Goal: Task Accomplishment & Management: Complete application form

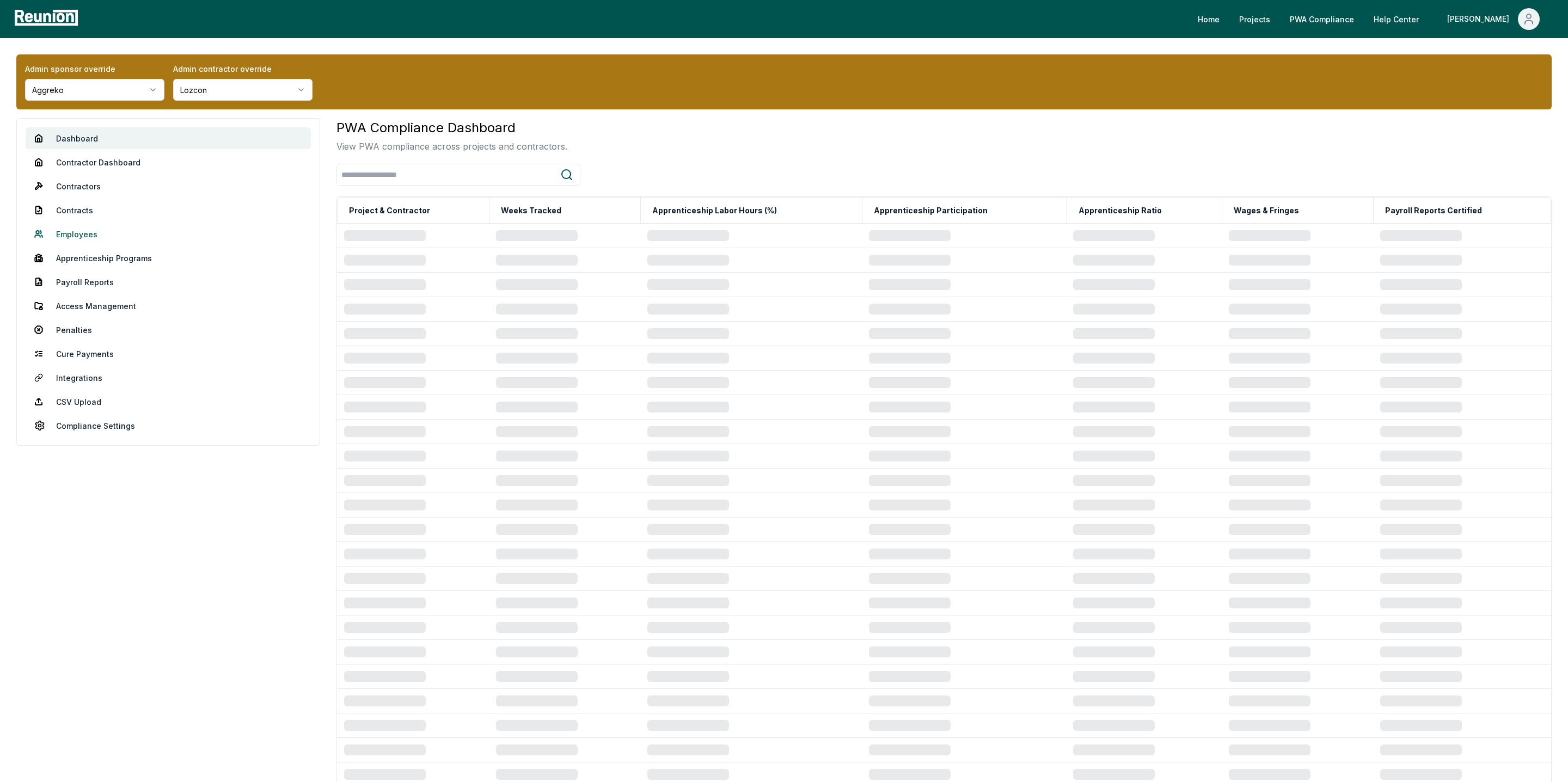
click at [79, 237] on link "Employees" at bounding box center [168, 234] width 285 height 22
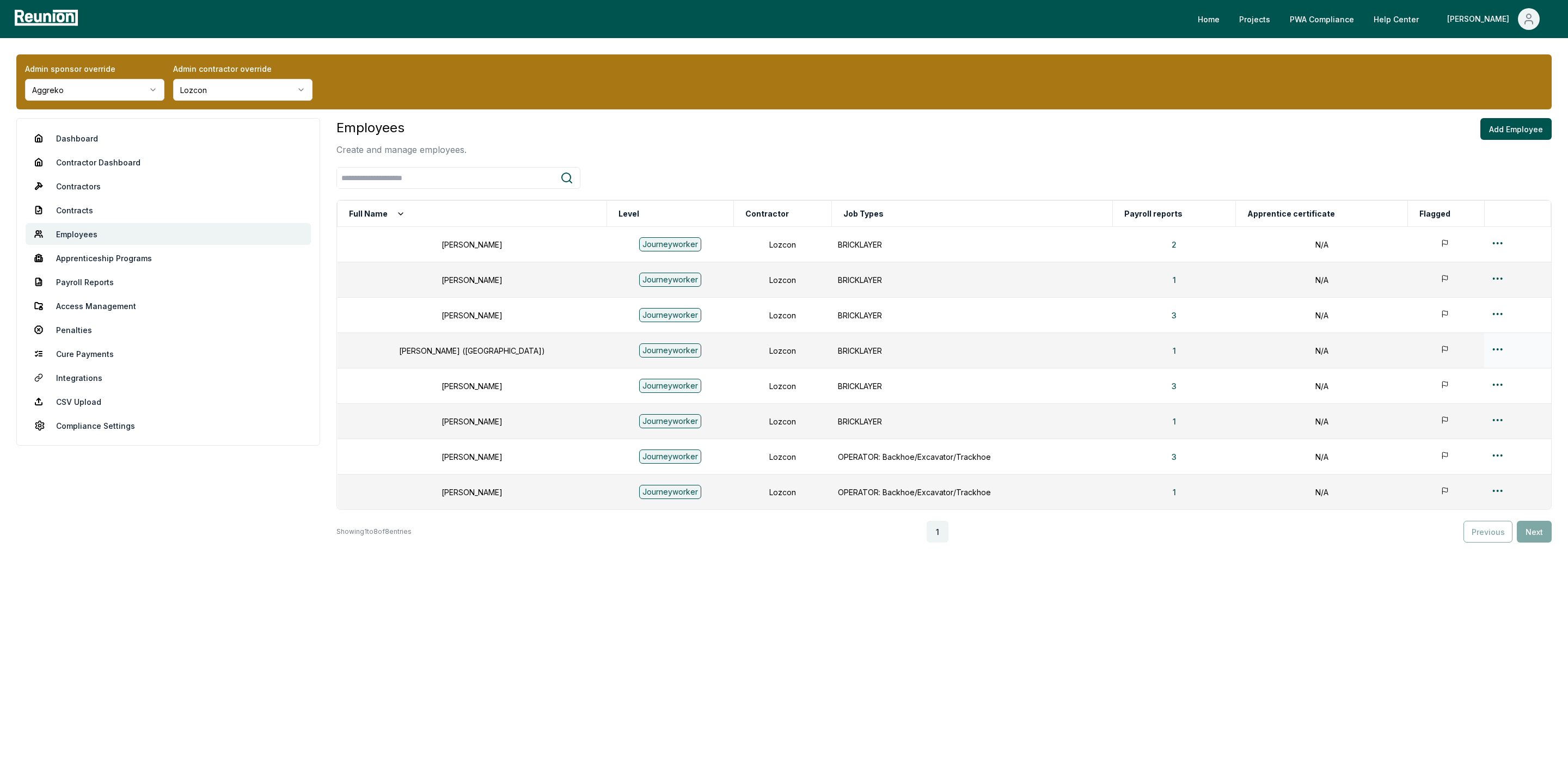
click at [1488, 349] on html "Please visit us on your desktop We're working on making our marketplace mobile-…" at bounding box center [784, 391] width 1568 height 782
click at [1449, 397] on div "Edit" at bounding box center [1493, 394] width 103 height 18
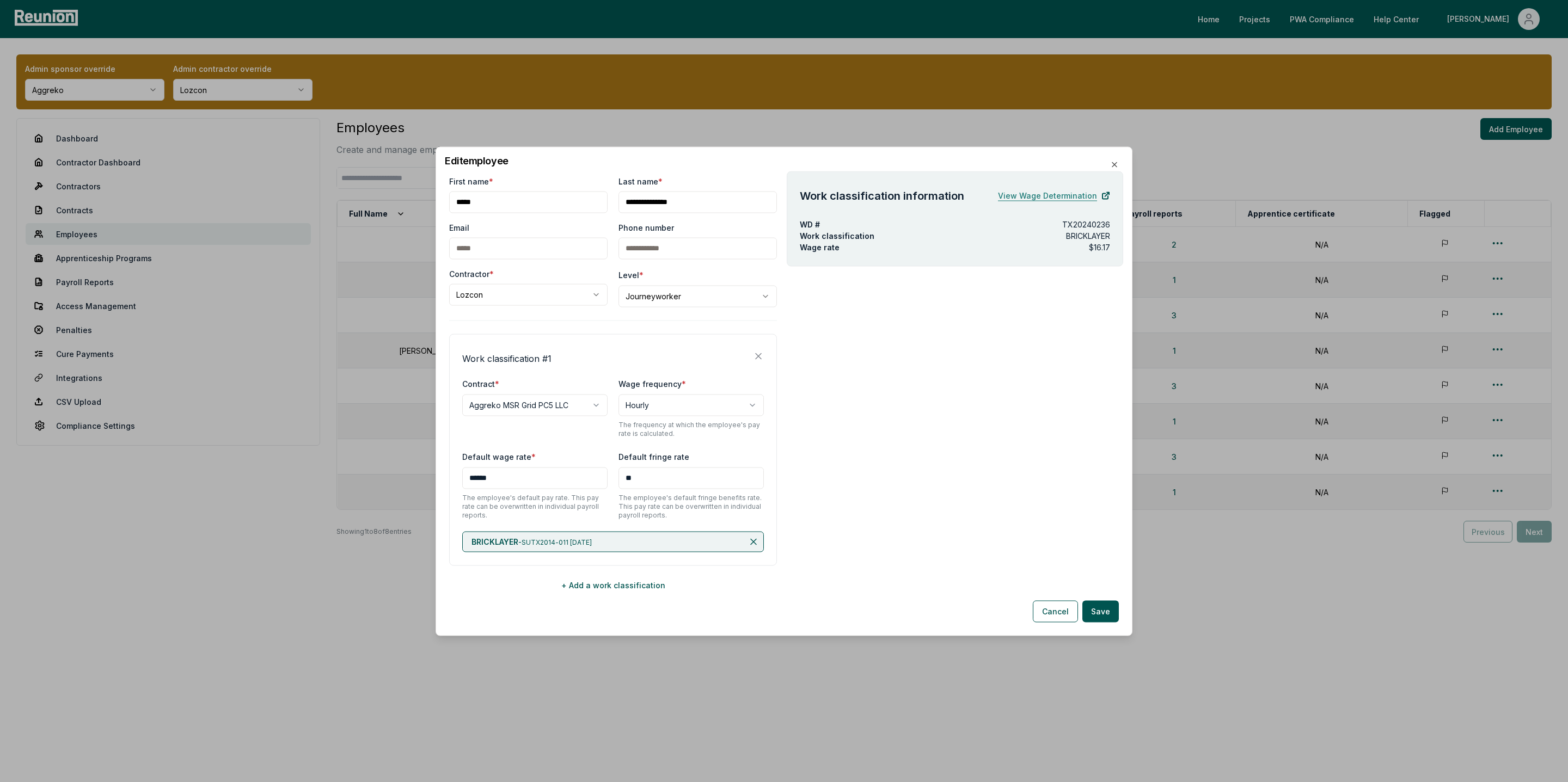
click at [1029, 192] on link "View Wage Determination" at bounding box center [1054, 195] width 112 height 22
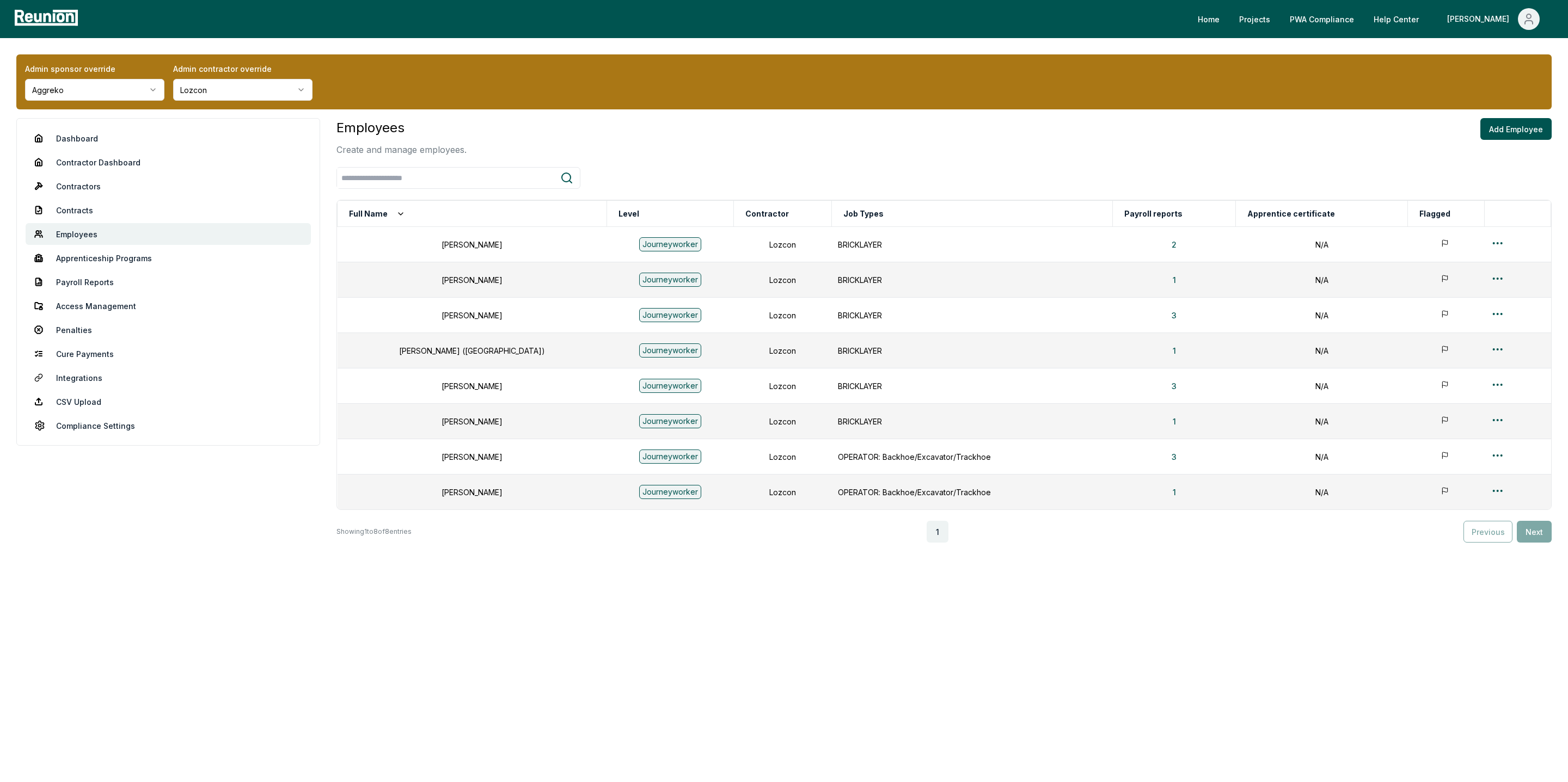
click at [251, 99] on body "Please visit us on your desktop We're working on making our marketplace mobile-…" at bounding box center [784, 391] width 1568 height 782
click at [53, 138] on link "Dashboard" at bounding box center [168, 138] width 285 height 22
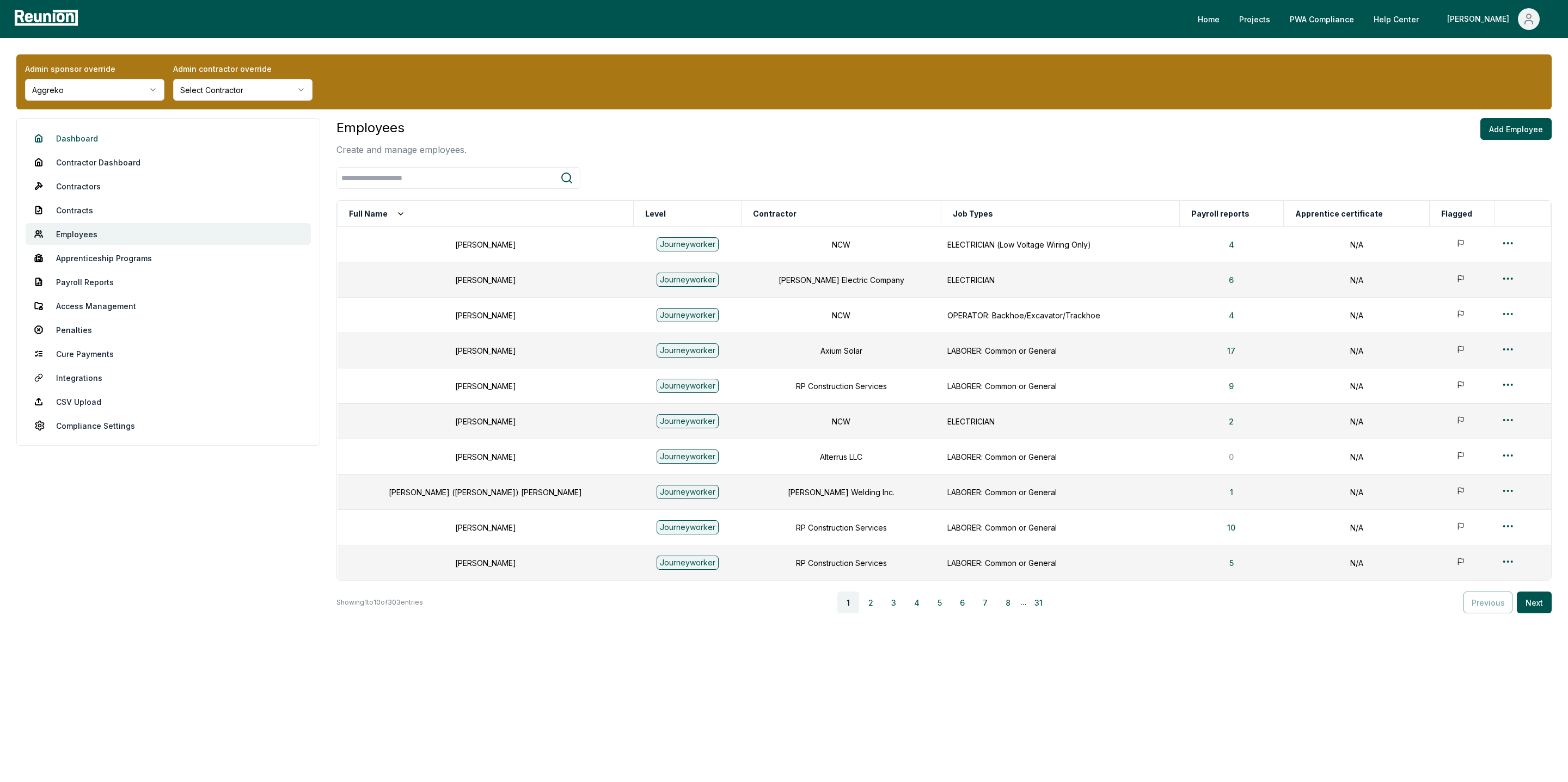
click at [166, 139] on link "Dashboard" at bounding box center [168, 138] width 285 height 22
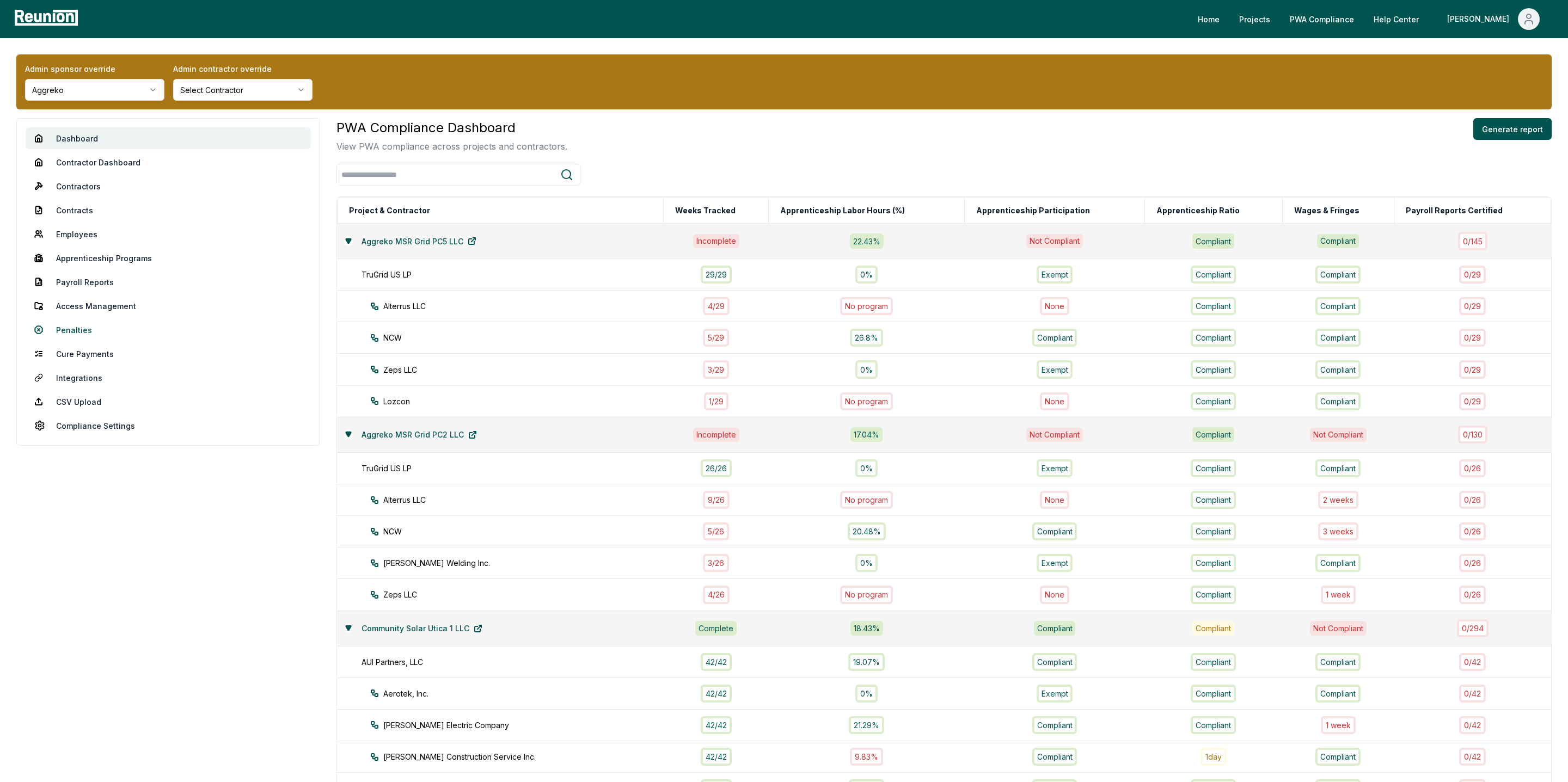
click at [74, 328] on link "Penalties" at bounding box center [168, 330] width 285 height 22
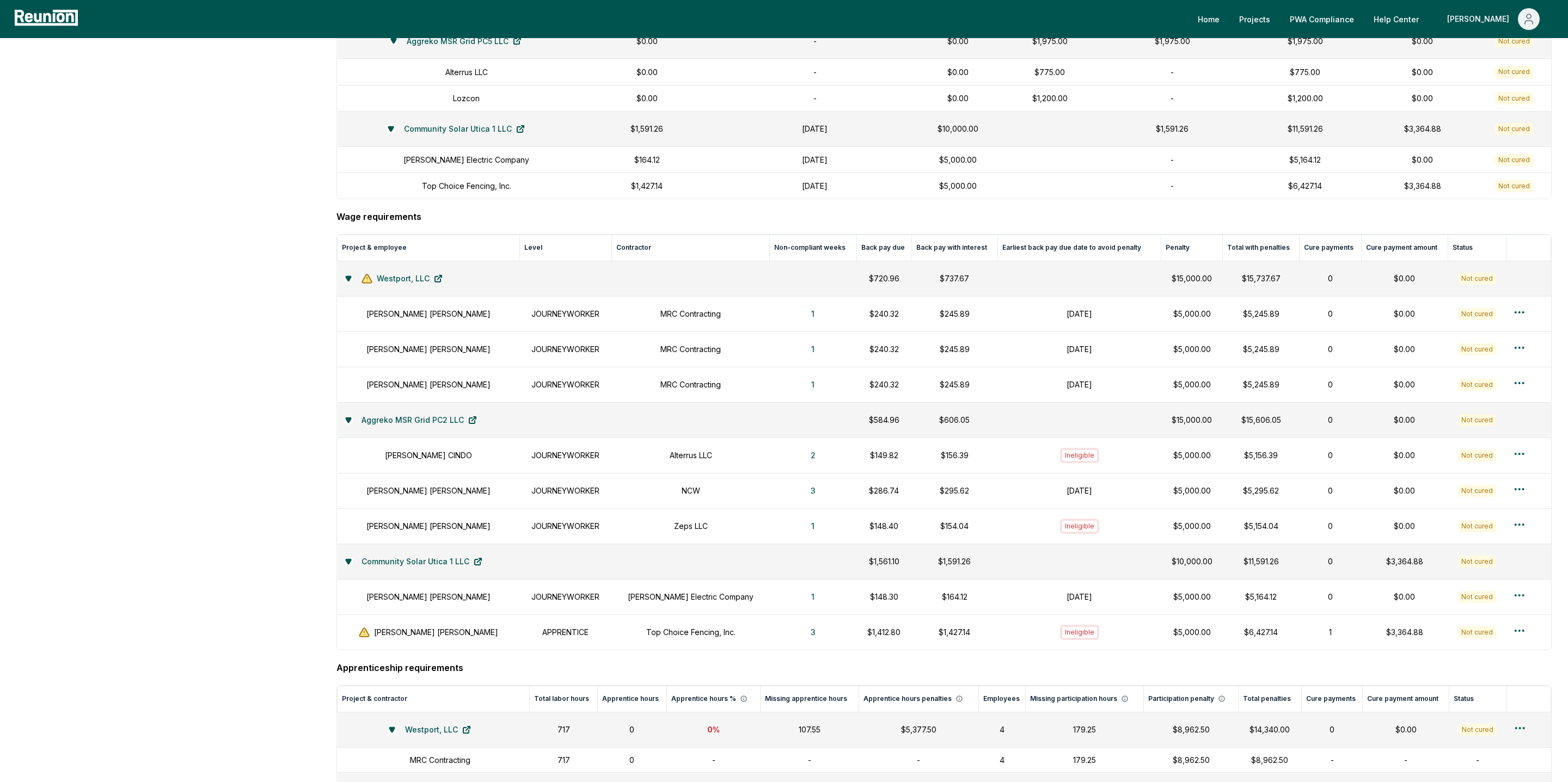
scroll to position [490, 0]
click at [802, 537] on button "1" at bounding box center [813, 529] width 21 height 22
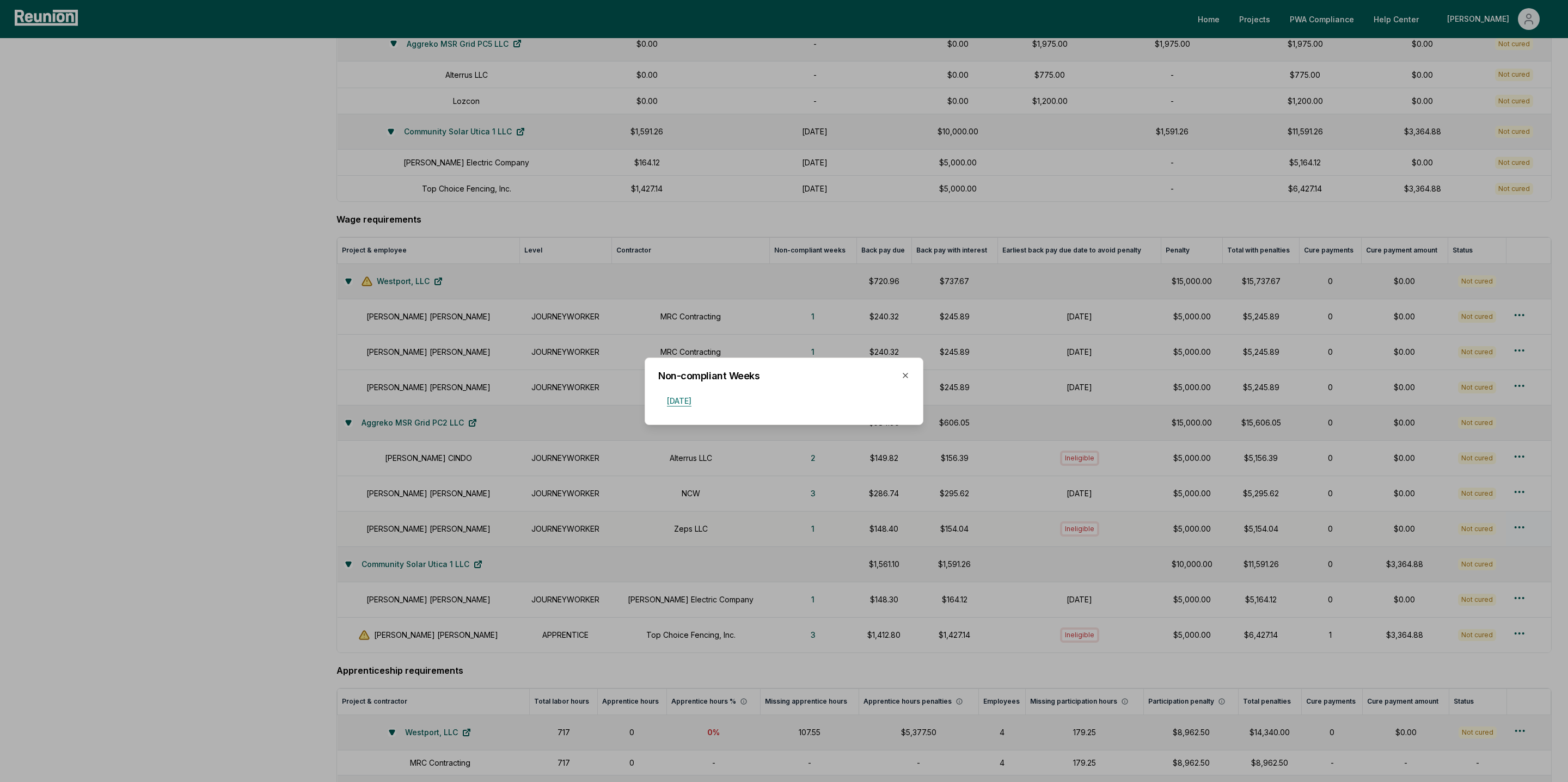
click at [684, 395] on button "April 20, 2025" at bounding box center [679, 400] width 42 height 22
click at [904, 375] on icon "button" at bounding box center [905, 375] width 4 height 4
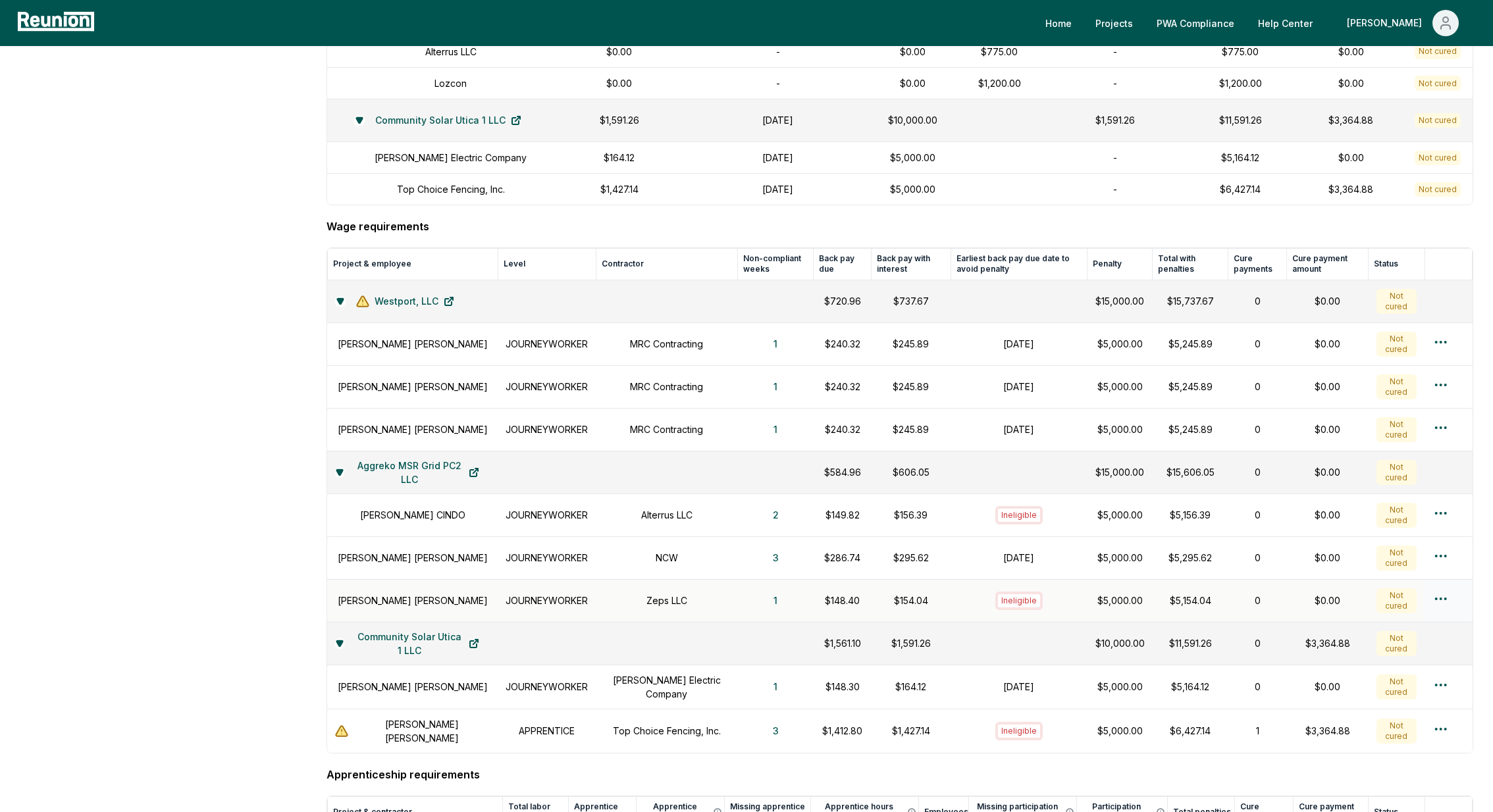
scroll to position [0, 0]
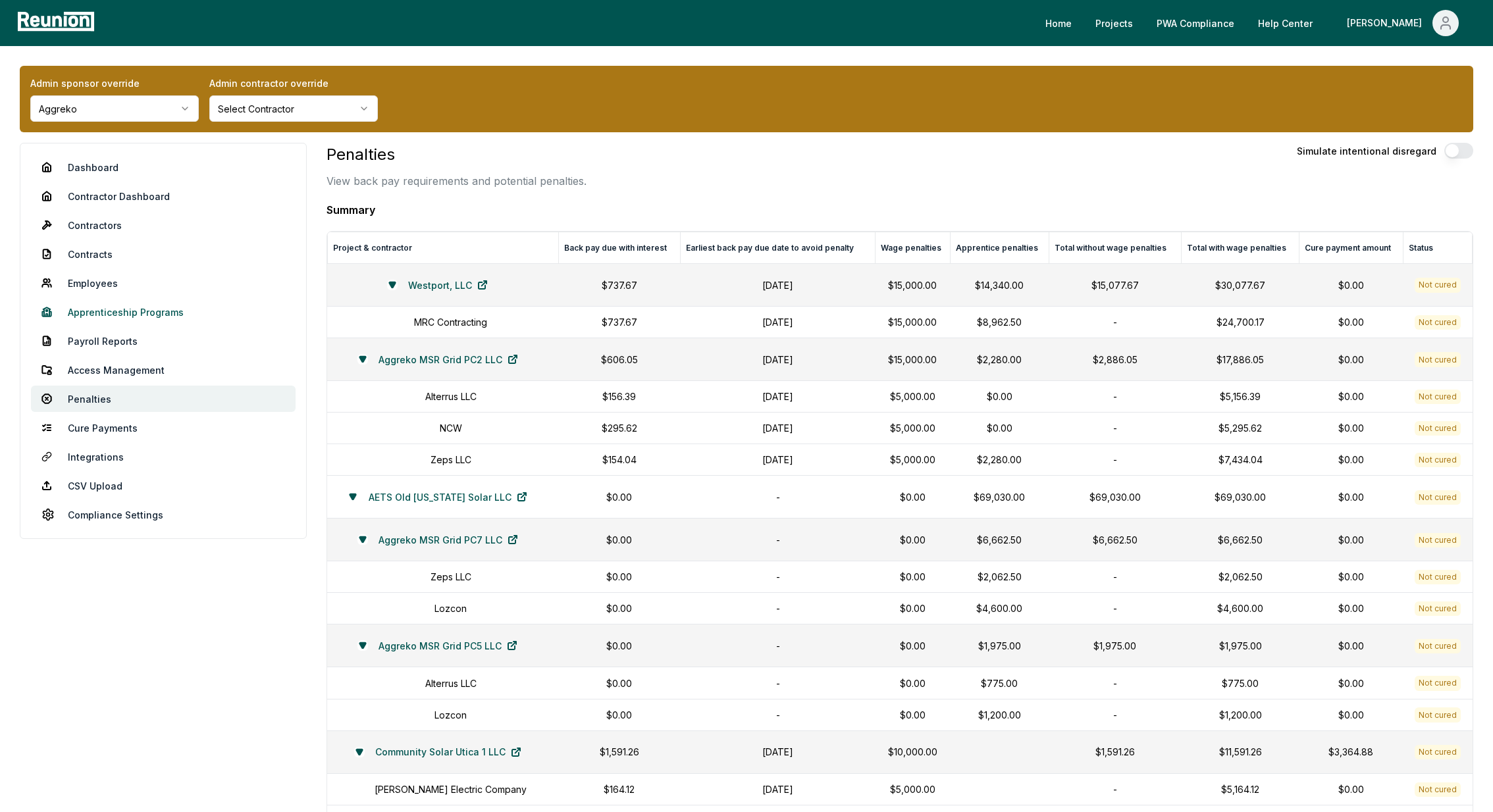
click at [97, 307] on link "Apprenticeship Programs" at bounding box center [163, 312] width 265 height 26
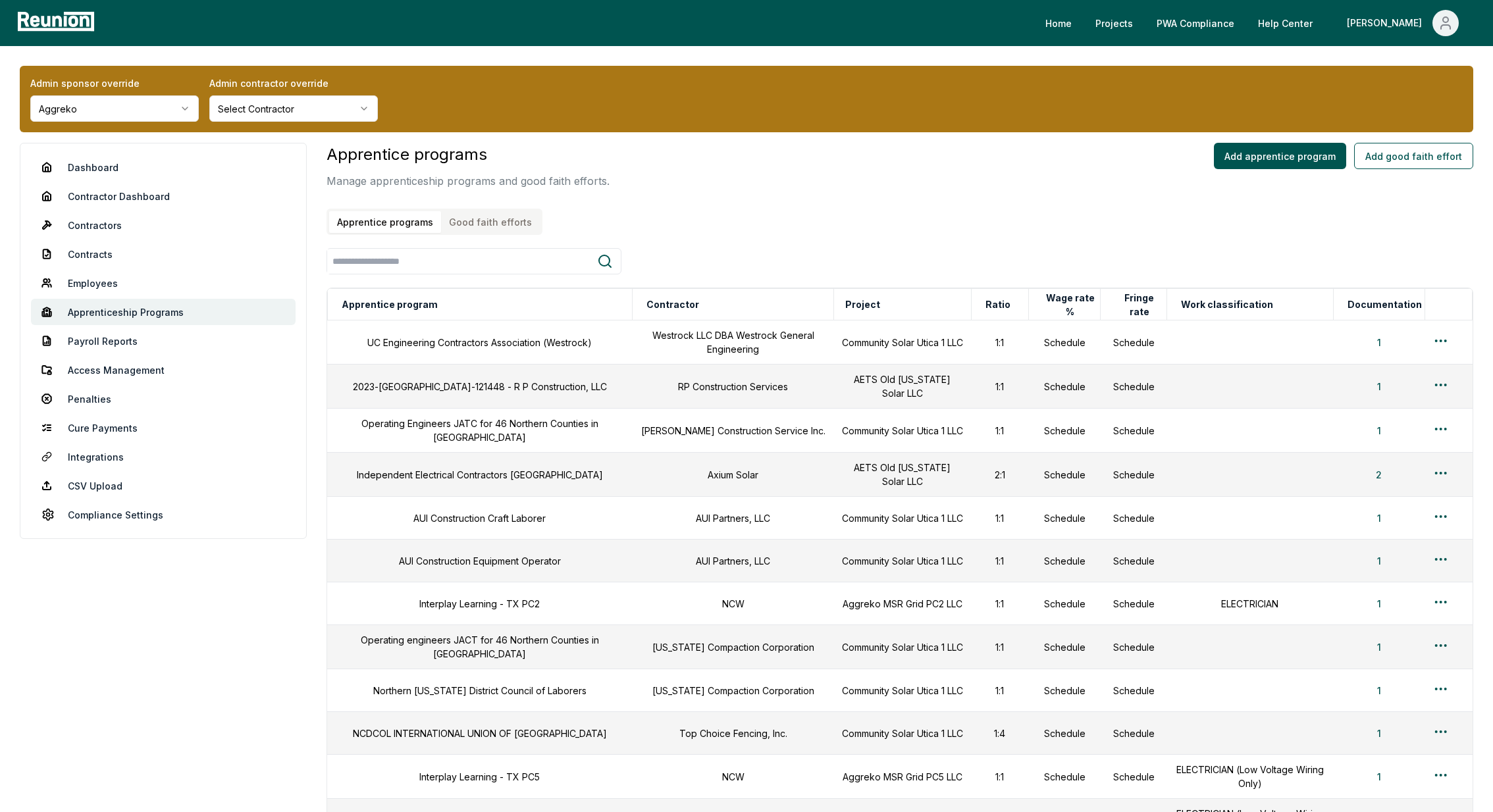
click at [485, 227] on button "Good faith efforts" at bounding box center [490, 222] width 99 height 22
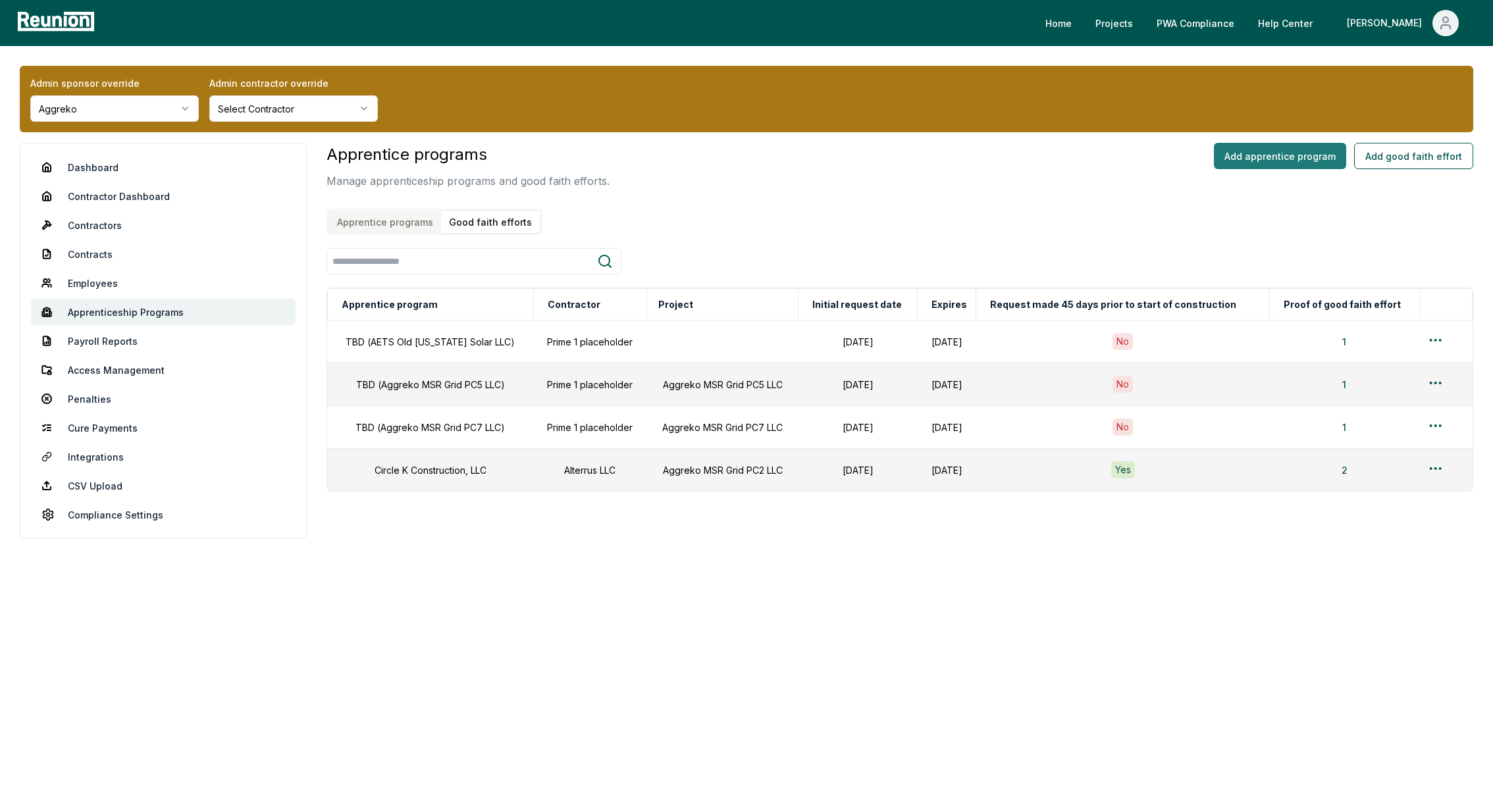
click at [1267, 153] on button "Add apprentice program" at bounding box center [1280, 156] width 132 height 26
click at [1408, 146] on button "Add good faith effort" at bounding box center [1414, 156] width 119 height 26
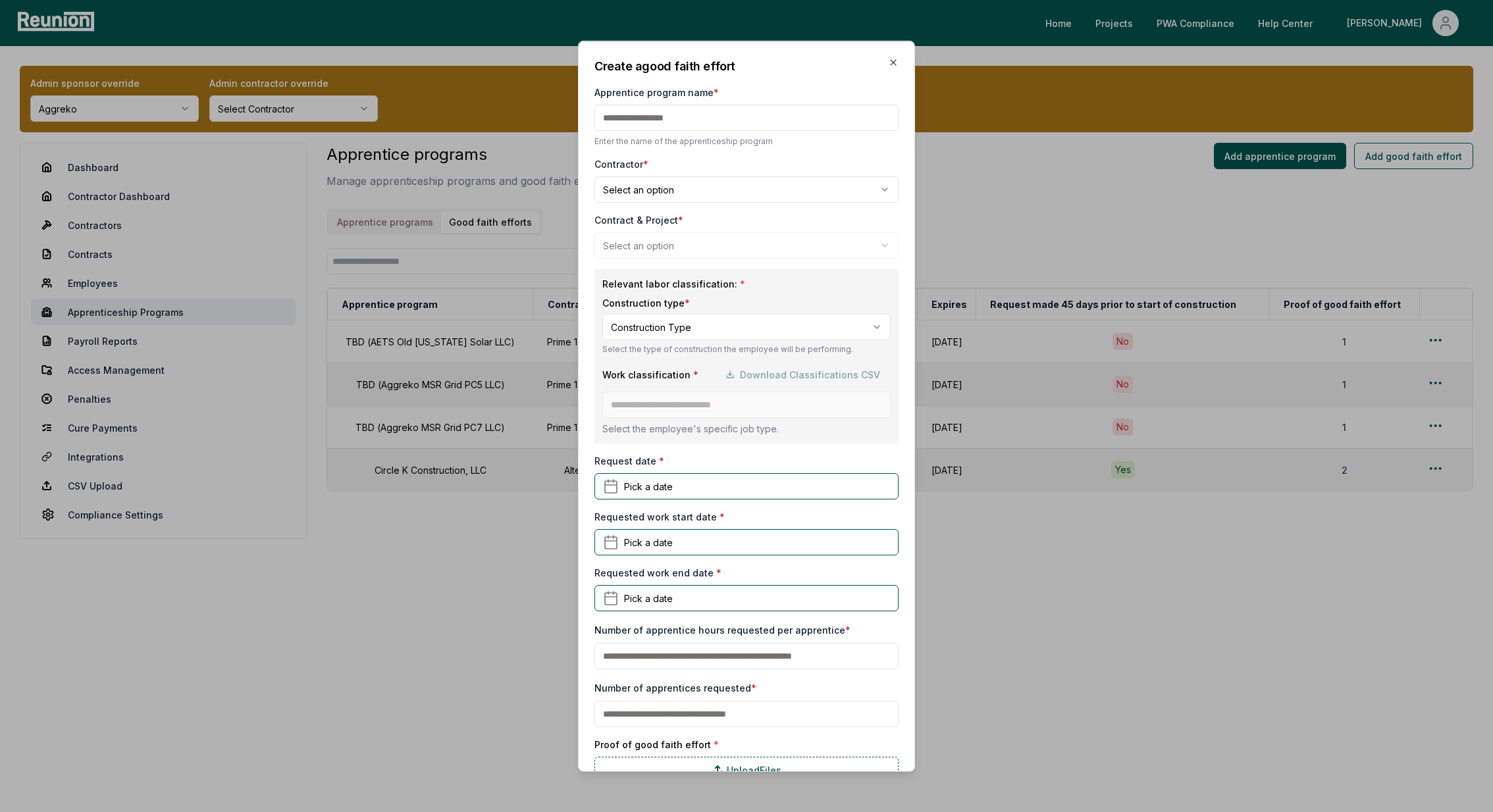
click at [642, 117] on input "Apprentice program name *" at bounding box center [746, 118] width 304 height 26
type input "**********"
click at [692, 190] on body "Please visit us on your desktop We're working on making our marketplace mobile-…" at bounding box center [746, 406] width 1493 height 812
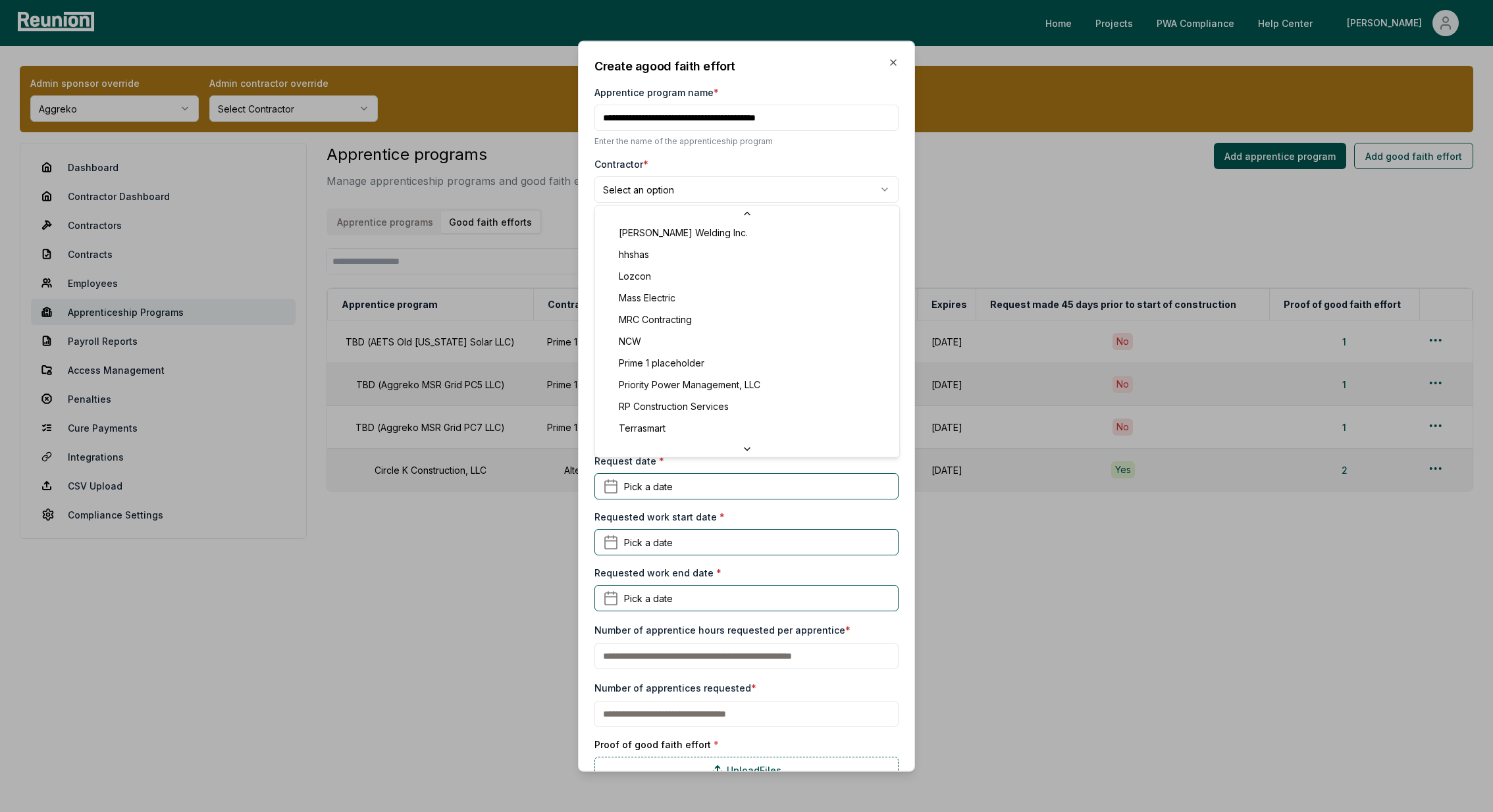
scroll to position [246, 0]
select select "**********"
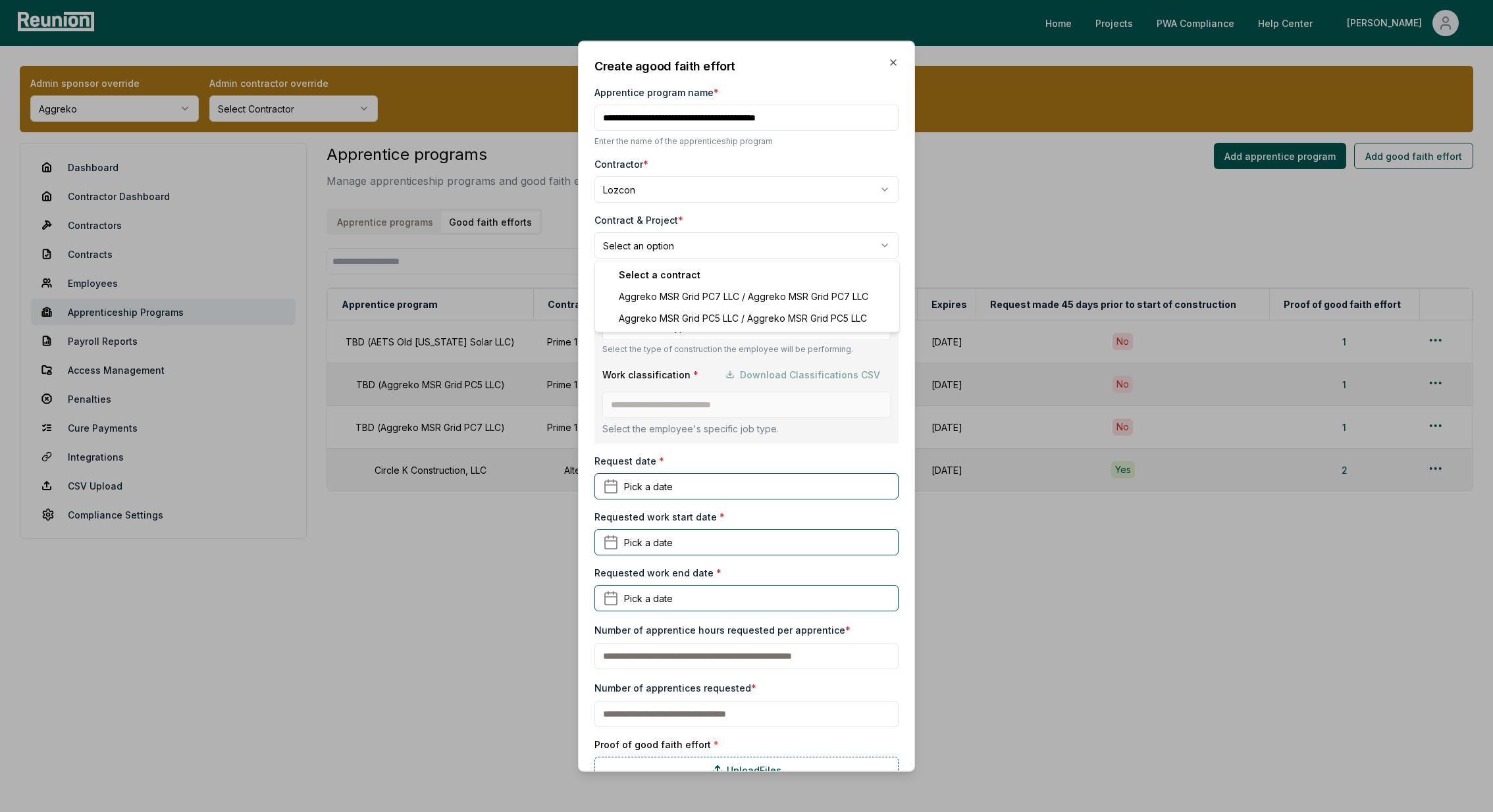
click at [639, 238] on body "Please visit us on your desktop We're working on making our marketplace mobile-…" at bounding box center [746, 406] width 1493 height 812
click at [650, 247] on body "Please visit us on your desktop We're working on making our marketplace mobile-…" at bounding box center [746, 406] width 1493 height 812
select select "**********"
click at [695, 328] on body "Please visit us on your desktop We're working on making our marketplace mobile-…" at bounding box center [746, 406] width 1493 height 812
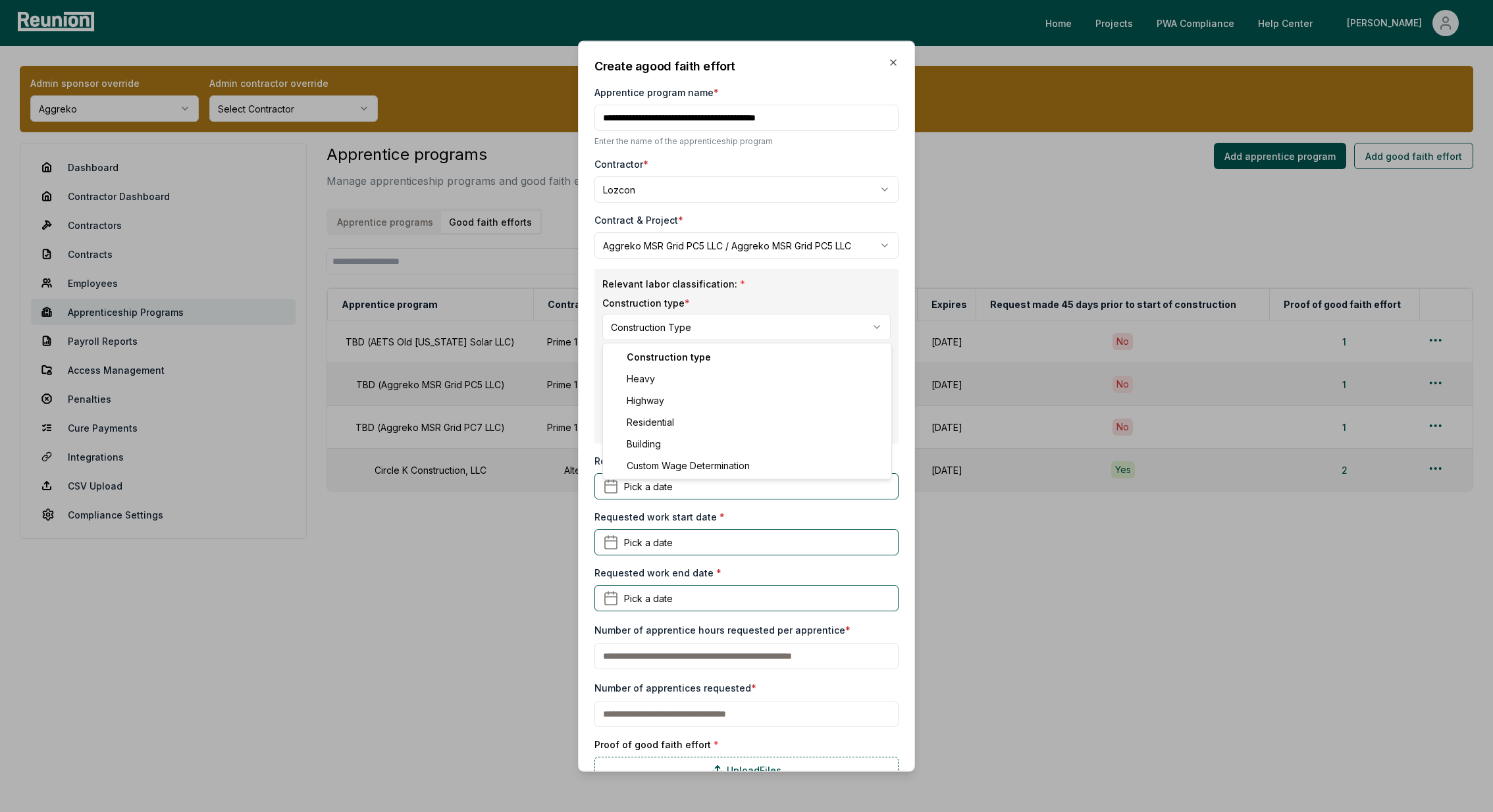
click at [652, 330] on body "Please visit us on your desktop We're working on making our marketplace mobile-…" at bounding box center [746, 406] width 1493 height 812
select select "********"
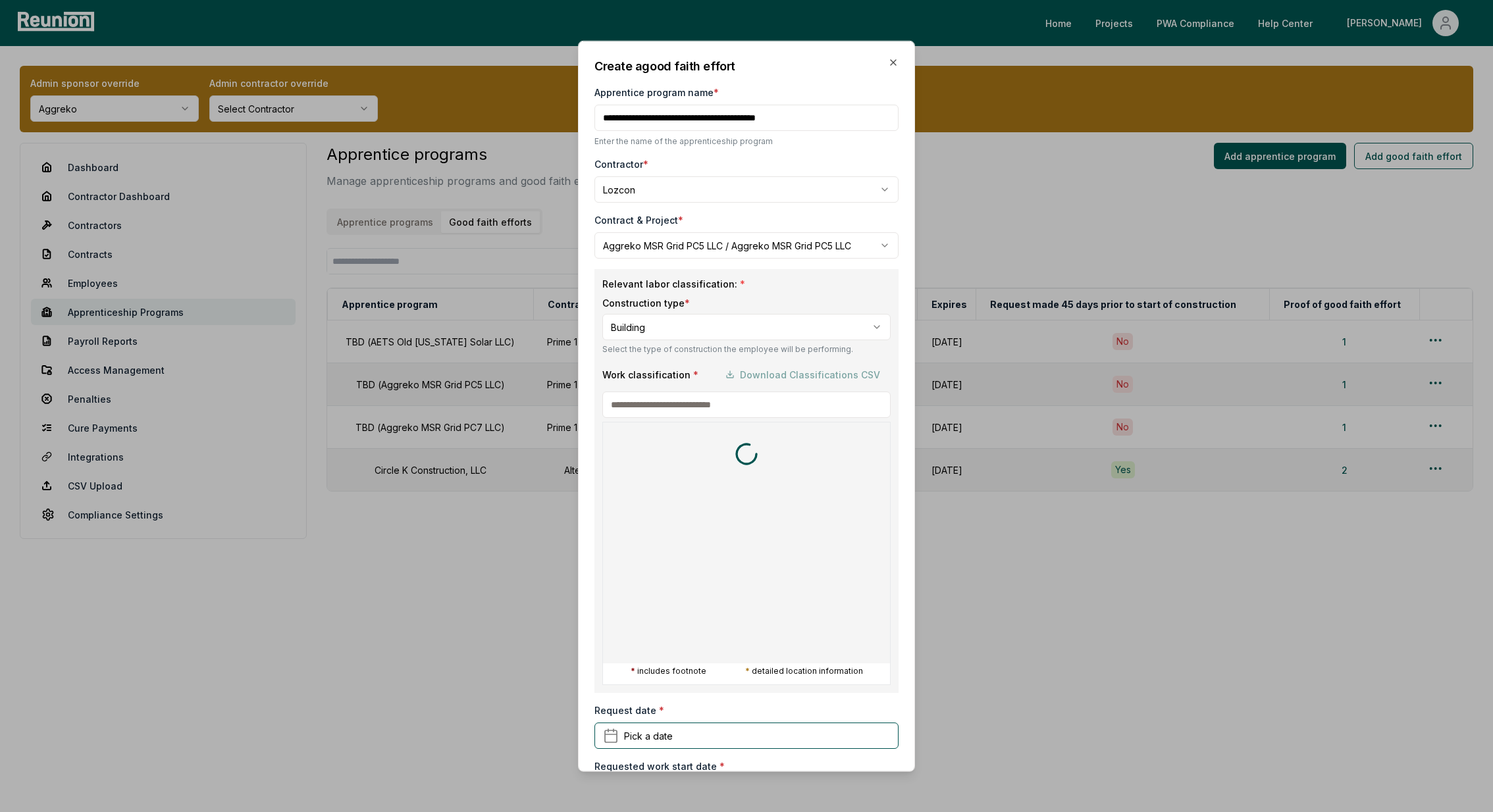
click at [656, 402] on input at bounding box center [746, 405] width 288 height 26
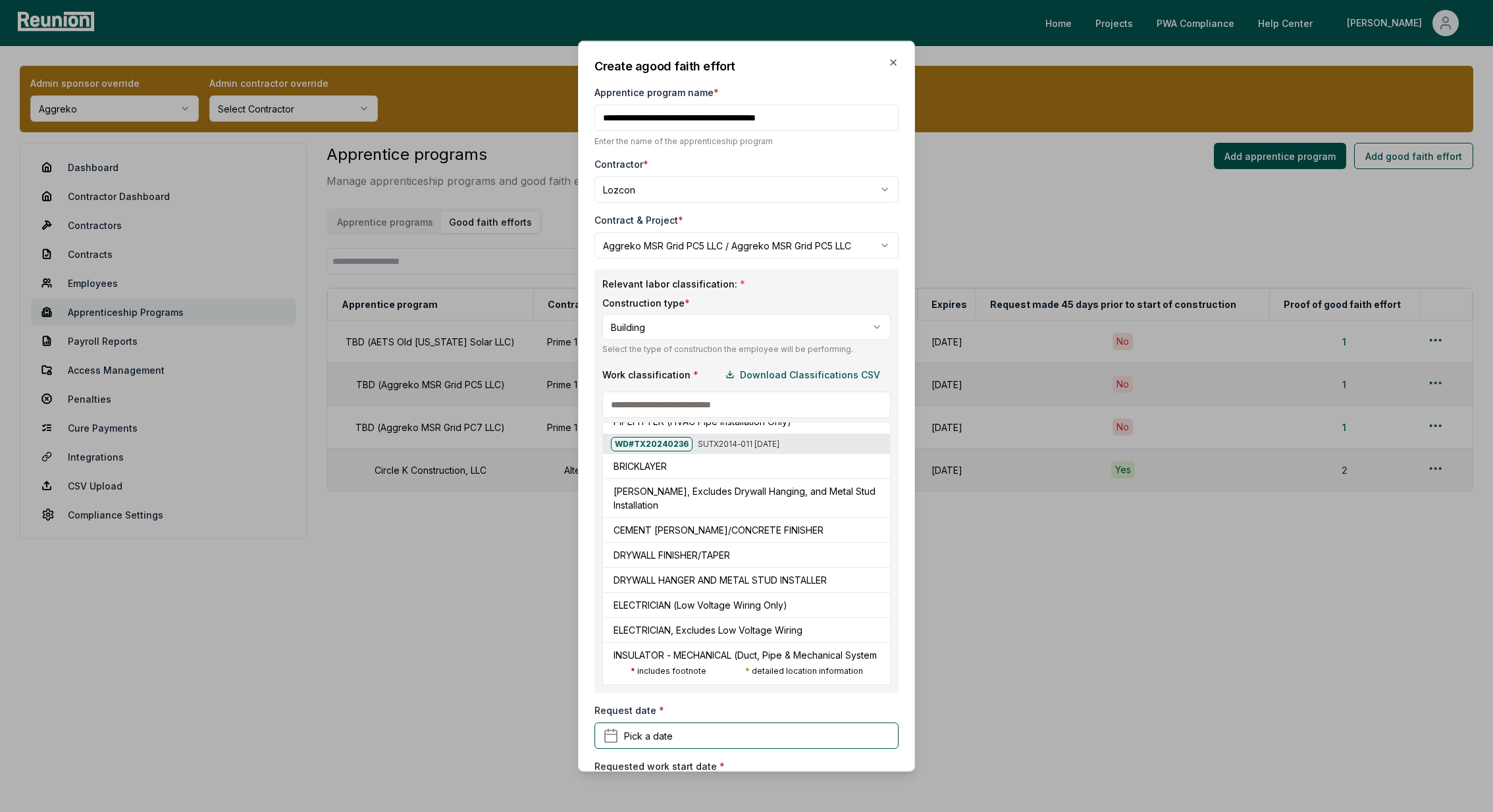
scroll to position [260, 0]
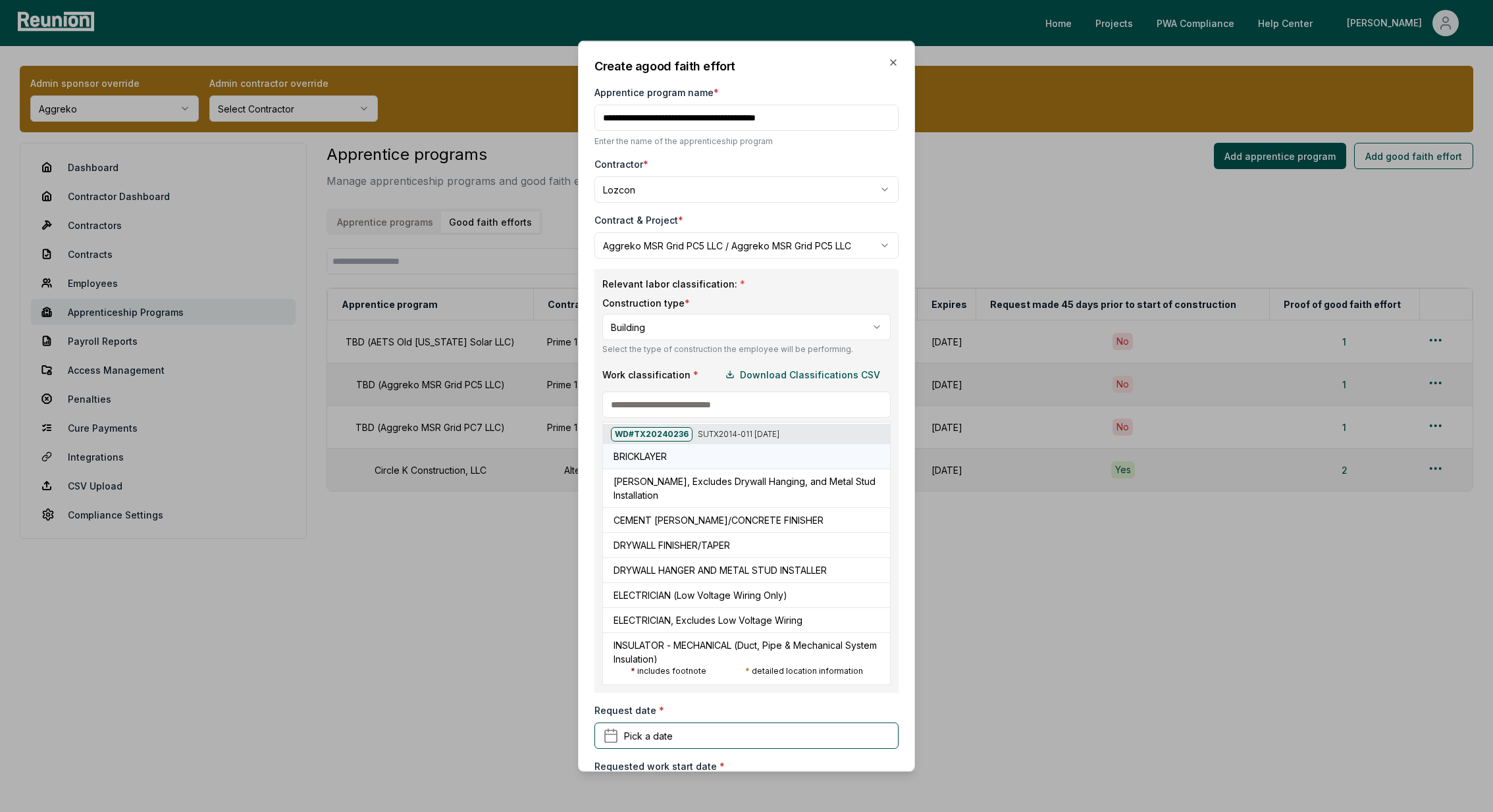
click at [642, 456] on h5 "BRICKLAYER" at bounding box center [640, 455] width 53 height 14
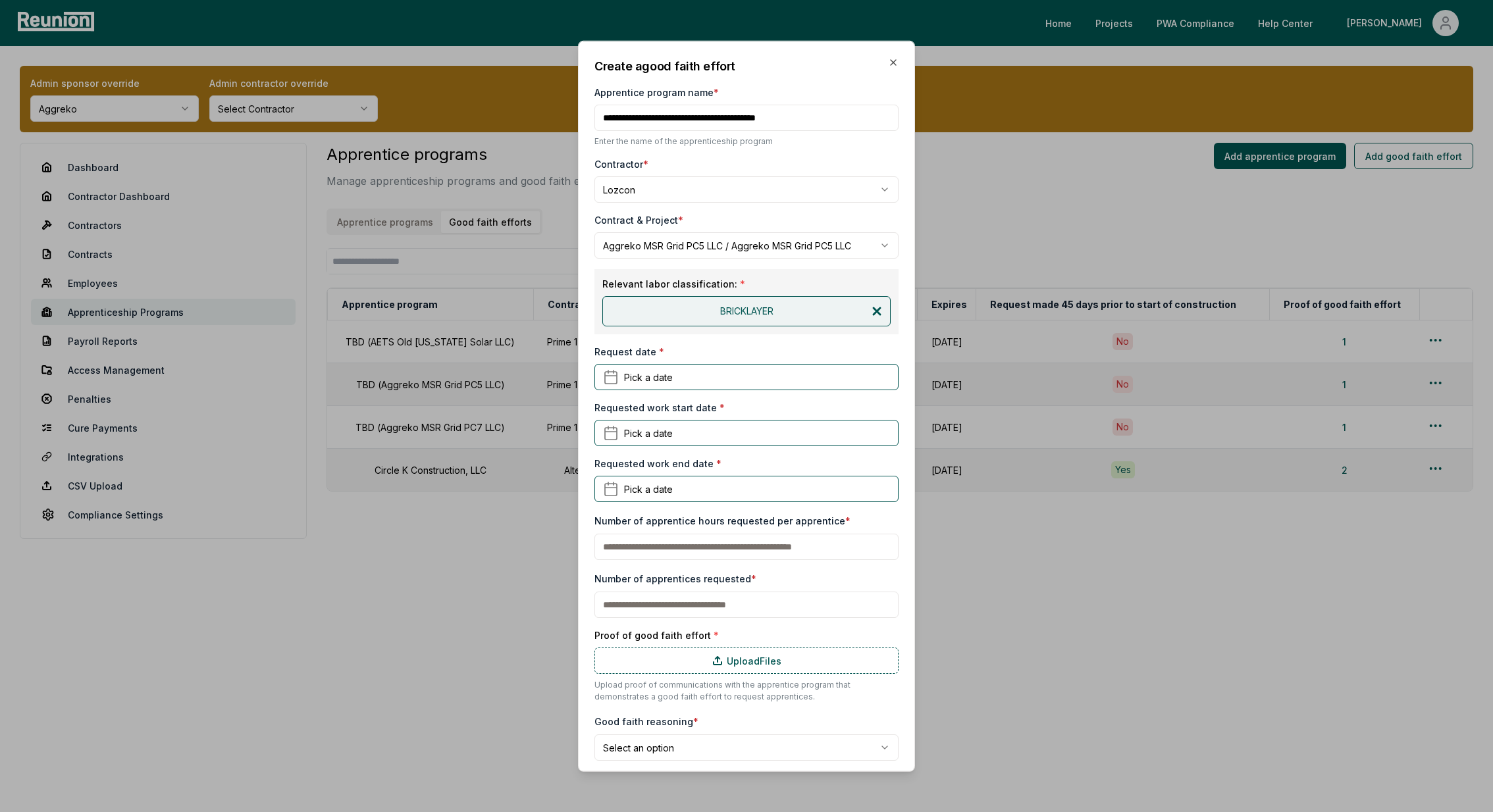
click at [874, 305] on icon at bounding box center [876, 311] width 13 height 13
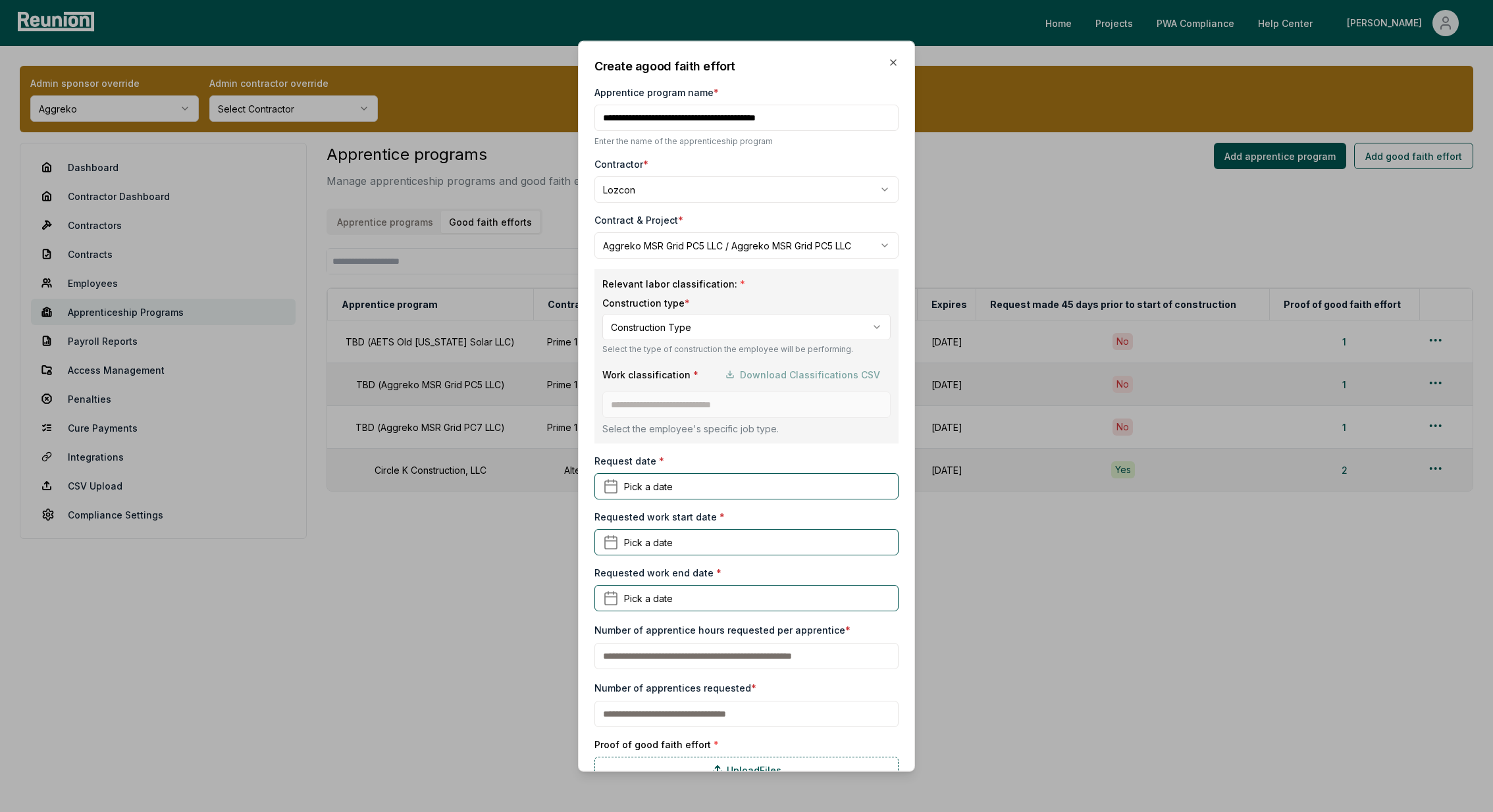
click at [650, 321] on body "Please visit us on your desktop We're working on making our marketplace mobile-…" at bounding box center [746, 406] width 1493 height 812
click at [661, 315] on body "Please visit us on your desktop We're working on making our marketplace mobile-…" at bounding box center [746, 406] width 1493 height 812
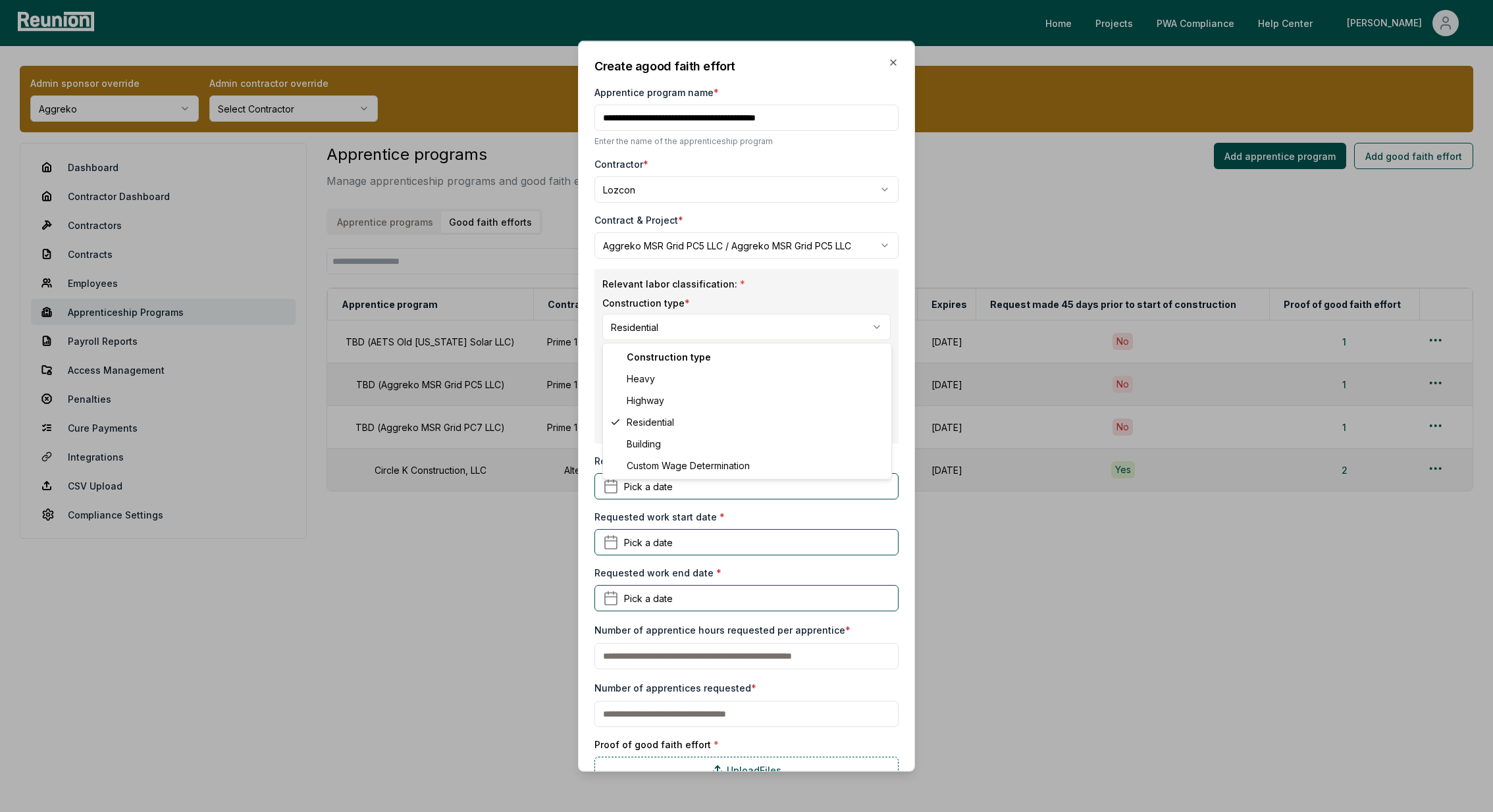
select select "********"
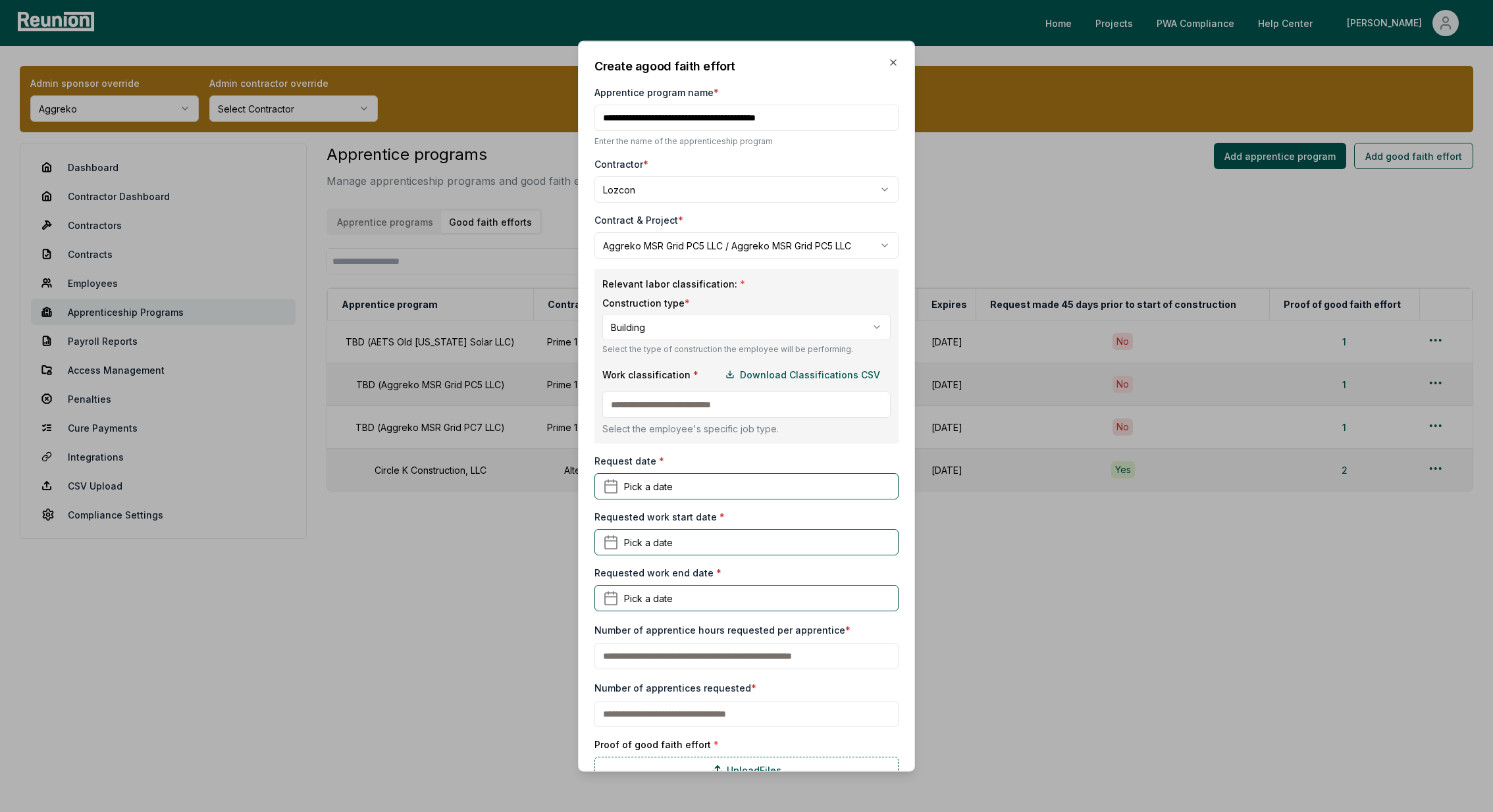
click at [653, 407] on input at bounding box center [746, 405] width 288 height 26
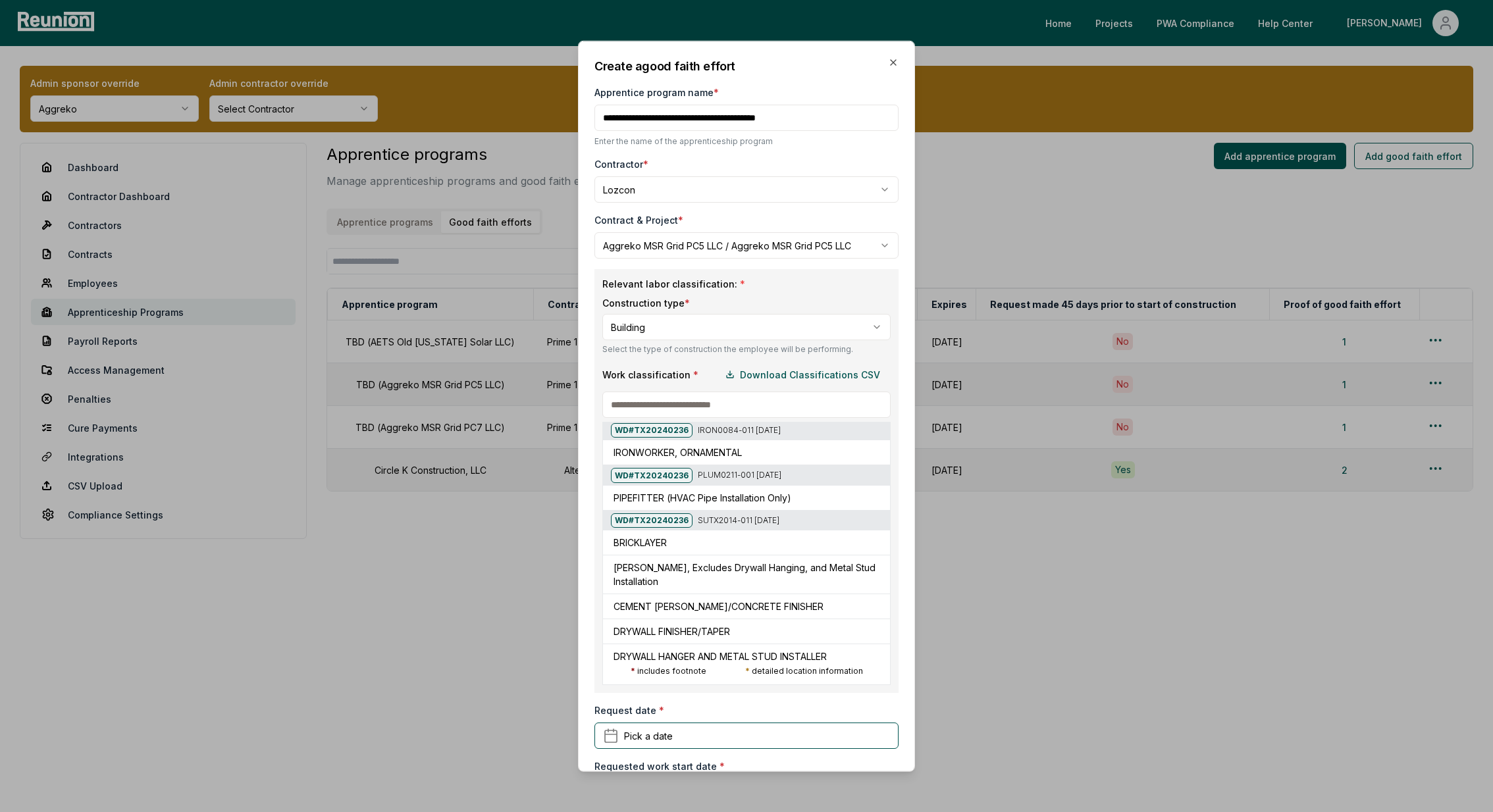
scroll to position [184, 0]
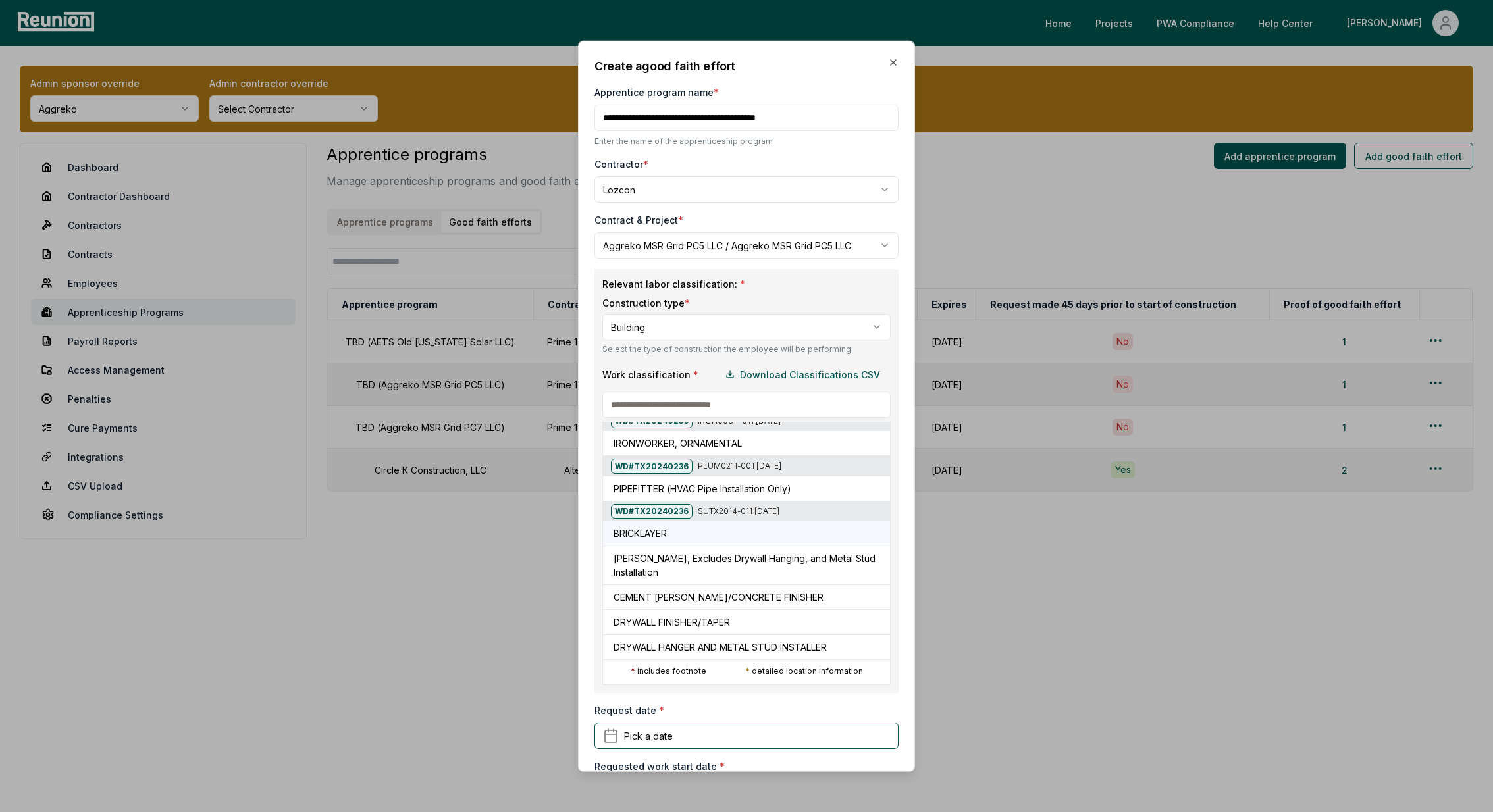
click at [657, 530] on h5 "BRICKLAYER" at bounding box center [640, 533] width 53 height 14
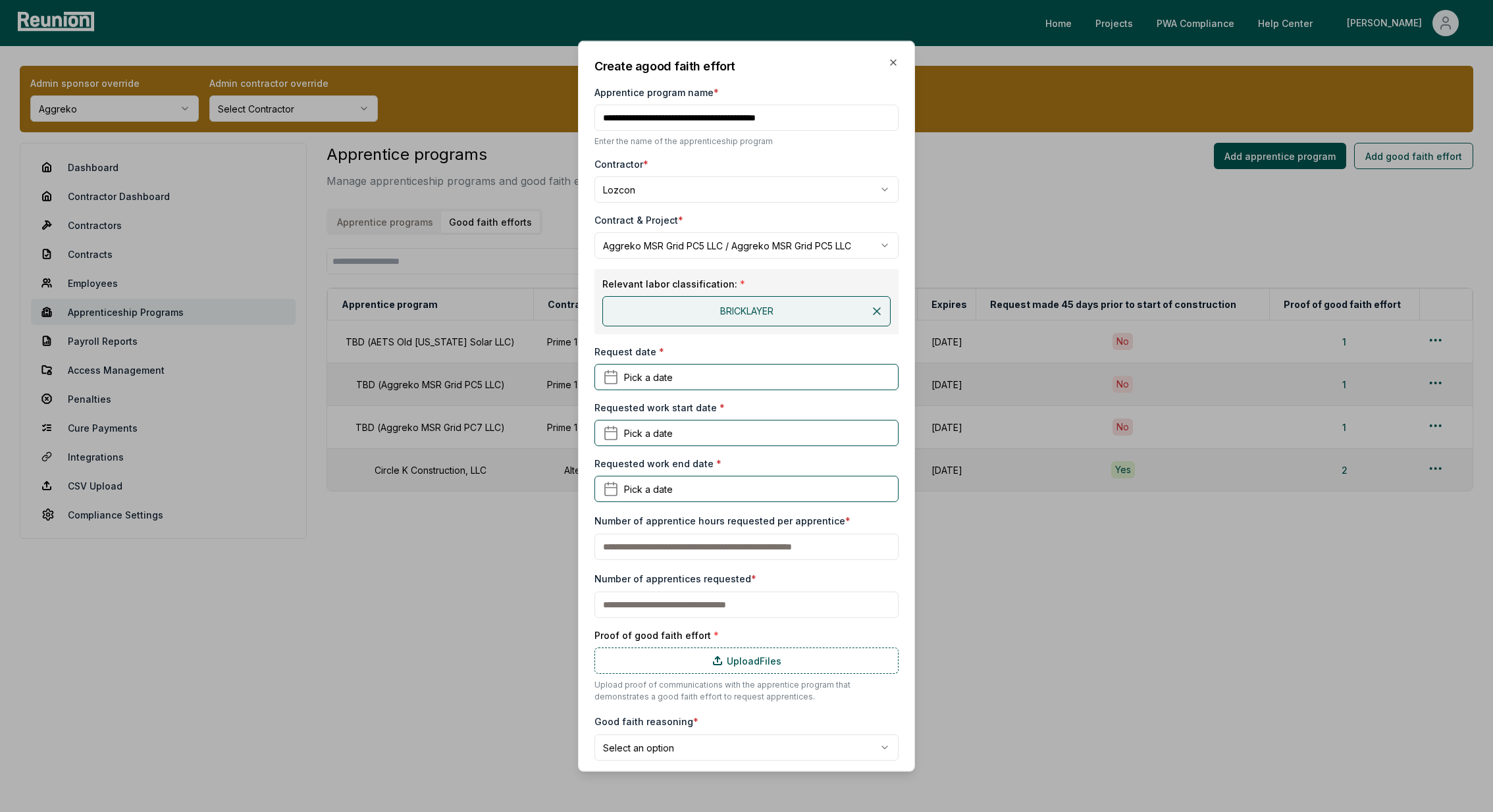
scroll to position [47, 0]
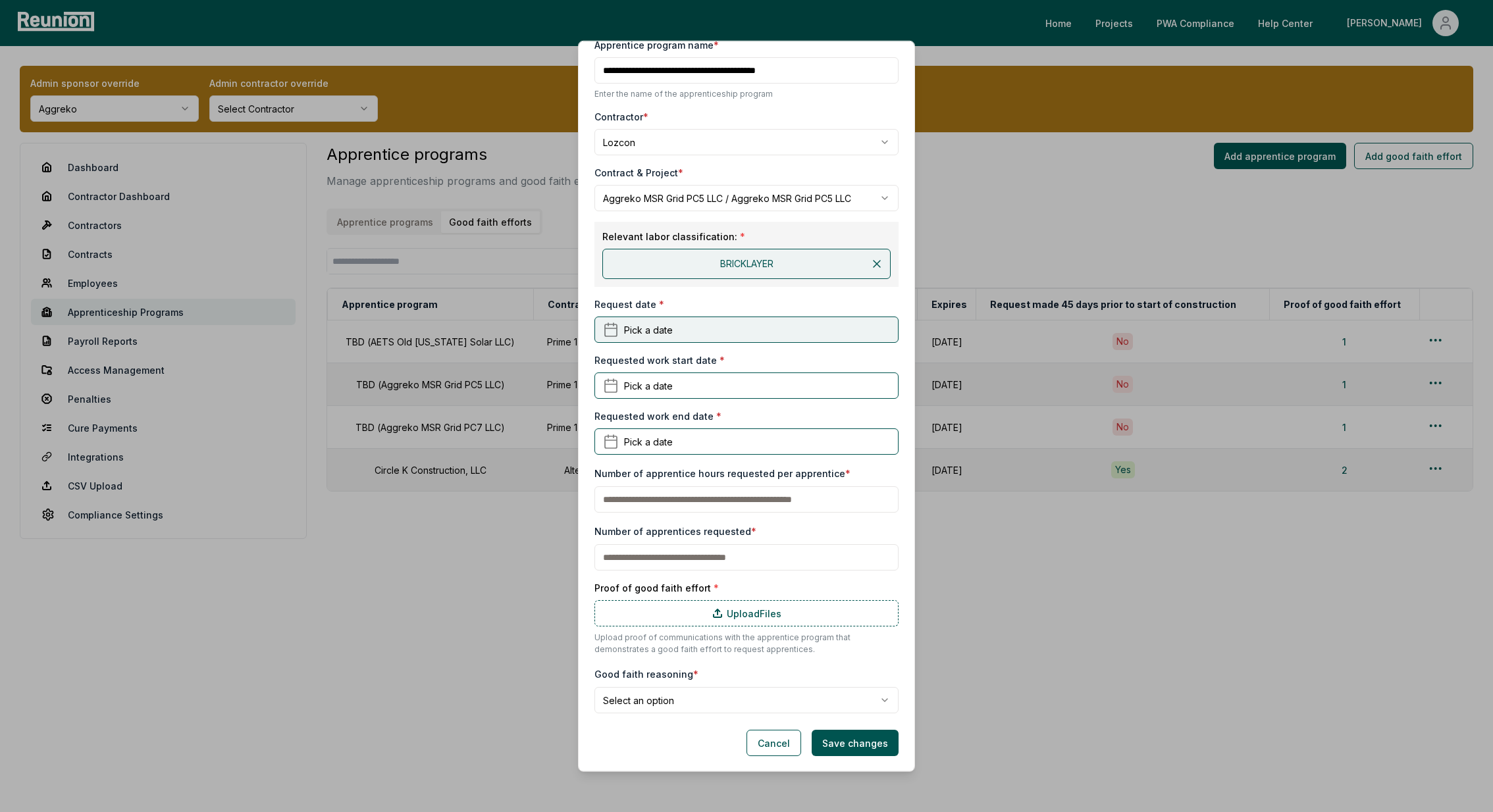
click at [701, 338] on button "Pick a date" at bounding box center [746, 330] width 304 height 26
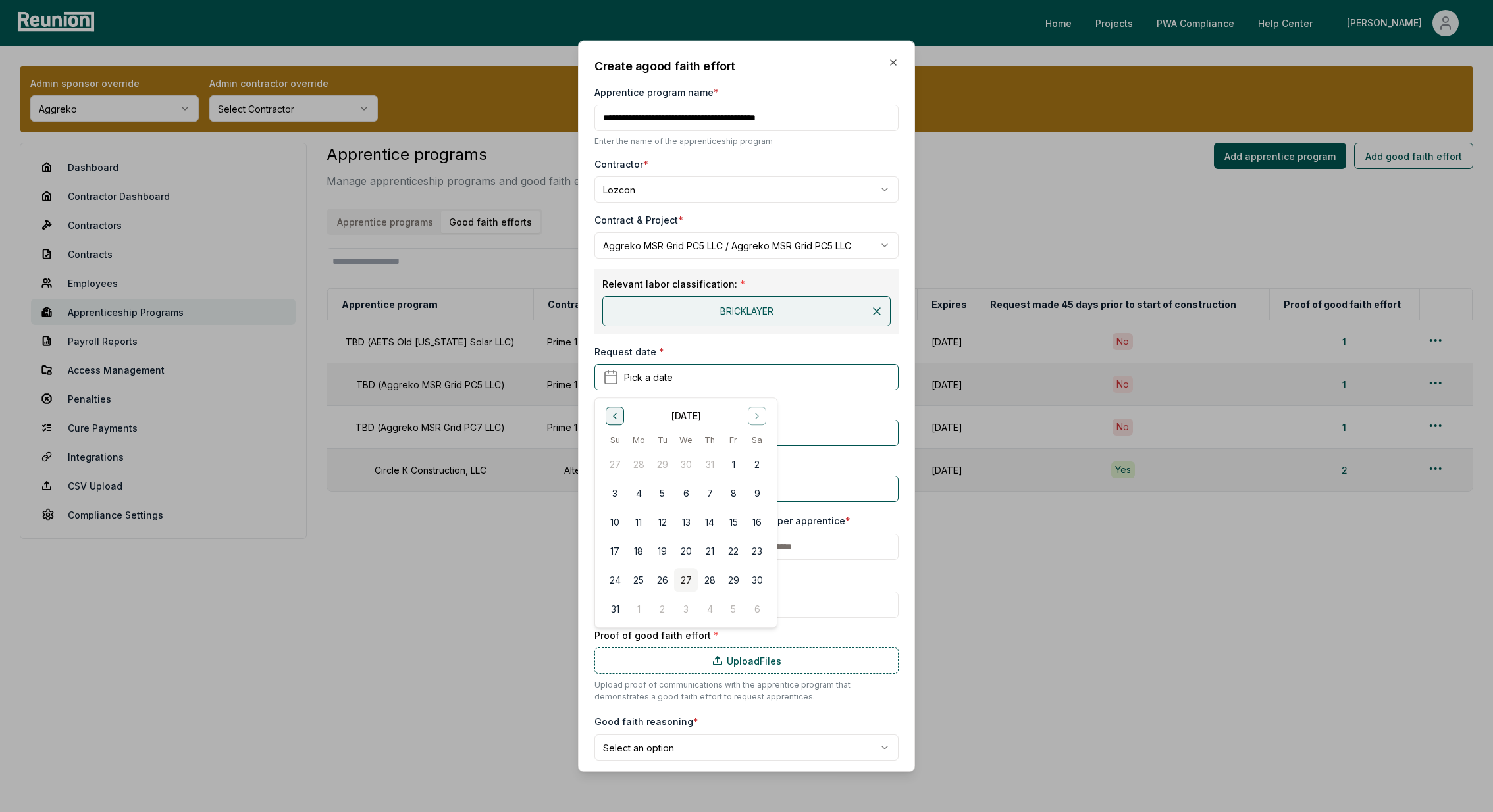
click at [613, 421] on button "Go to previous month" at bounding box center [614, 415] width 18 height 18
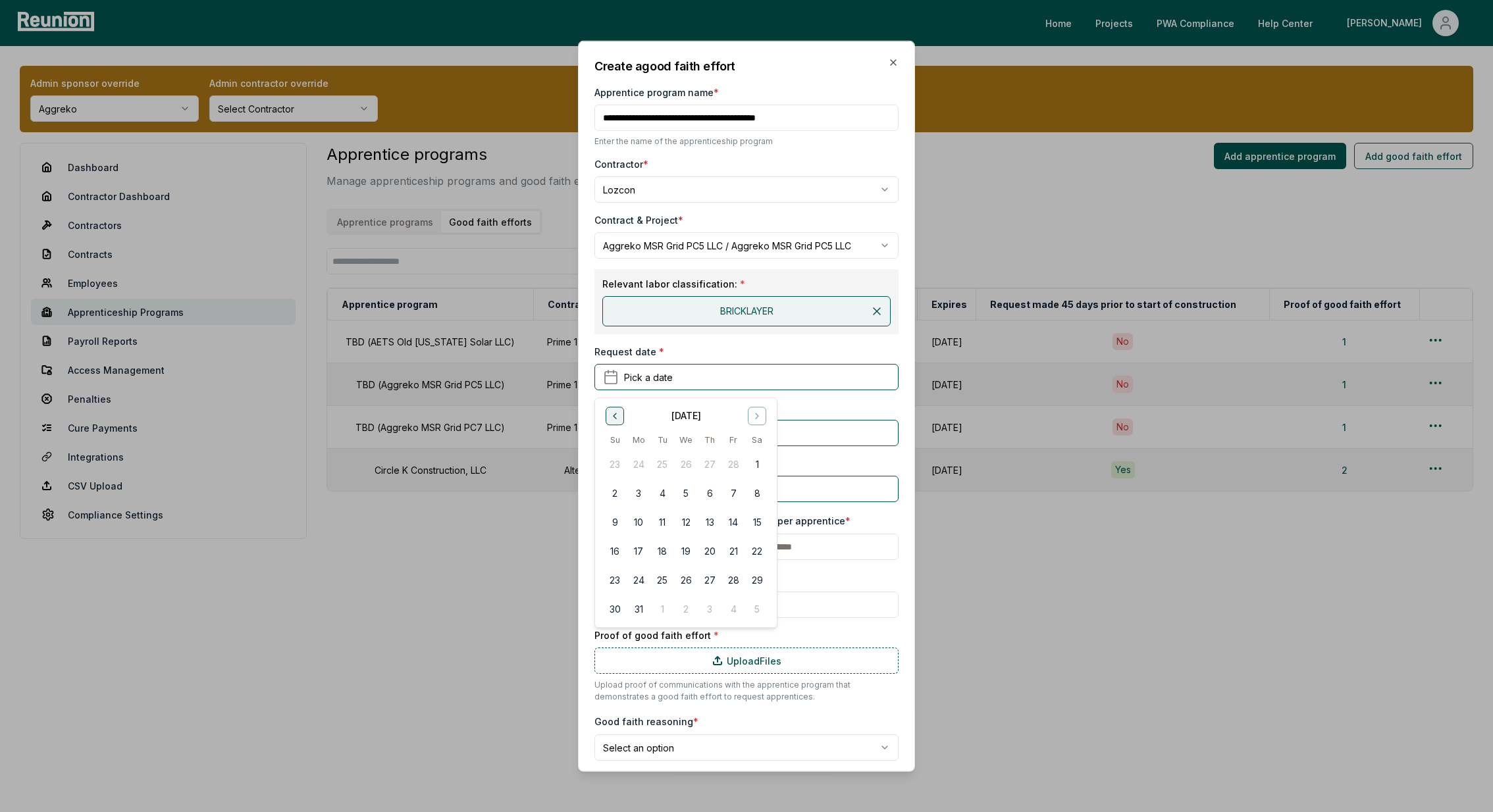
click at [613, 421] on button "Go to previous month" at bounding box center [614, 415] width 18 height 18
click at [664, 577] on button "28" at bounding box center [662, 580] width 24 height 24
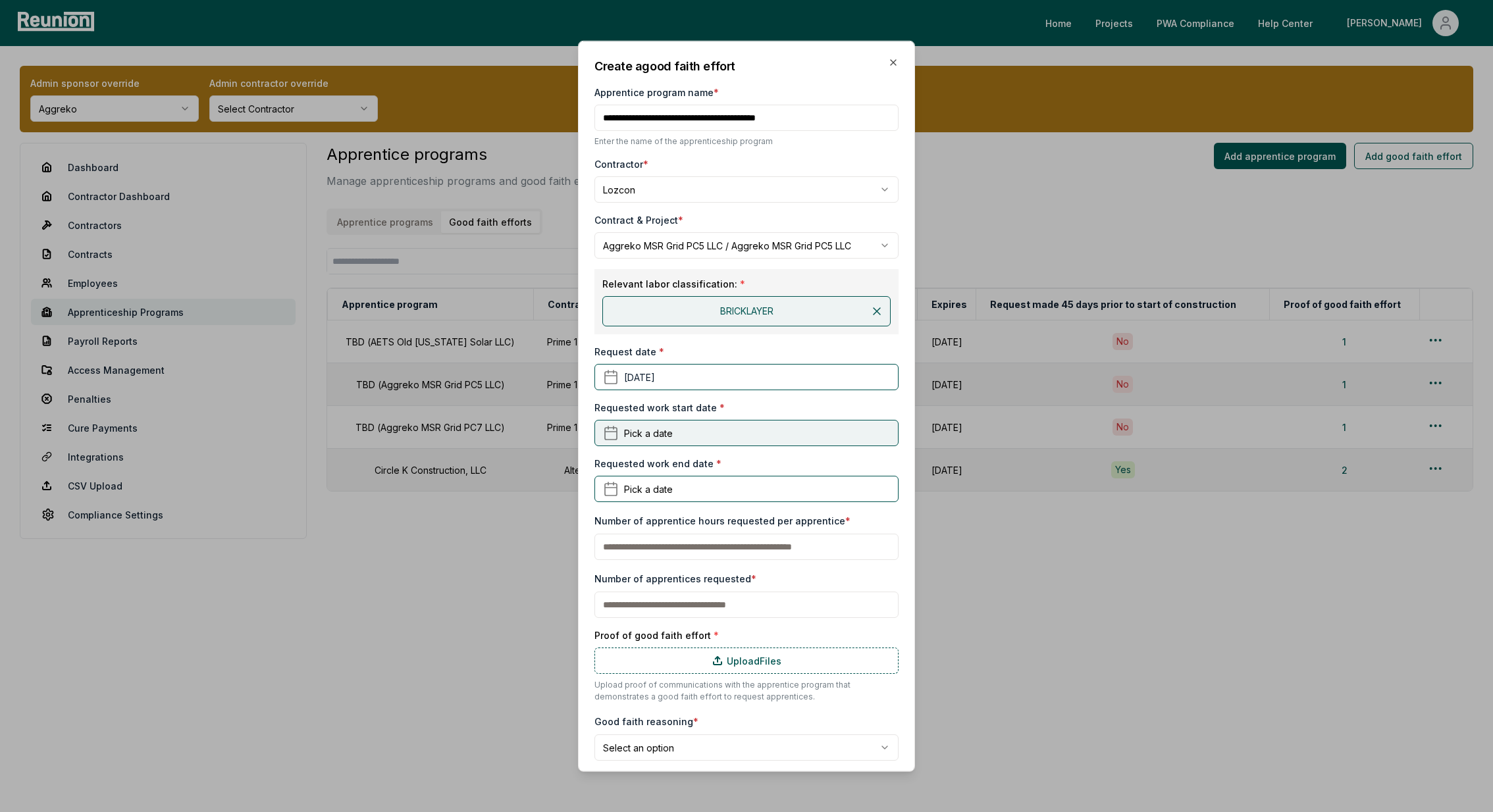
click at [695, 428] on button "Pick a date" at bounding box center [746, 433] width 304 height 26
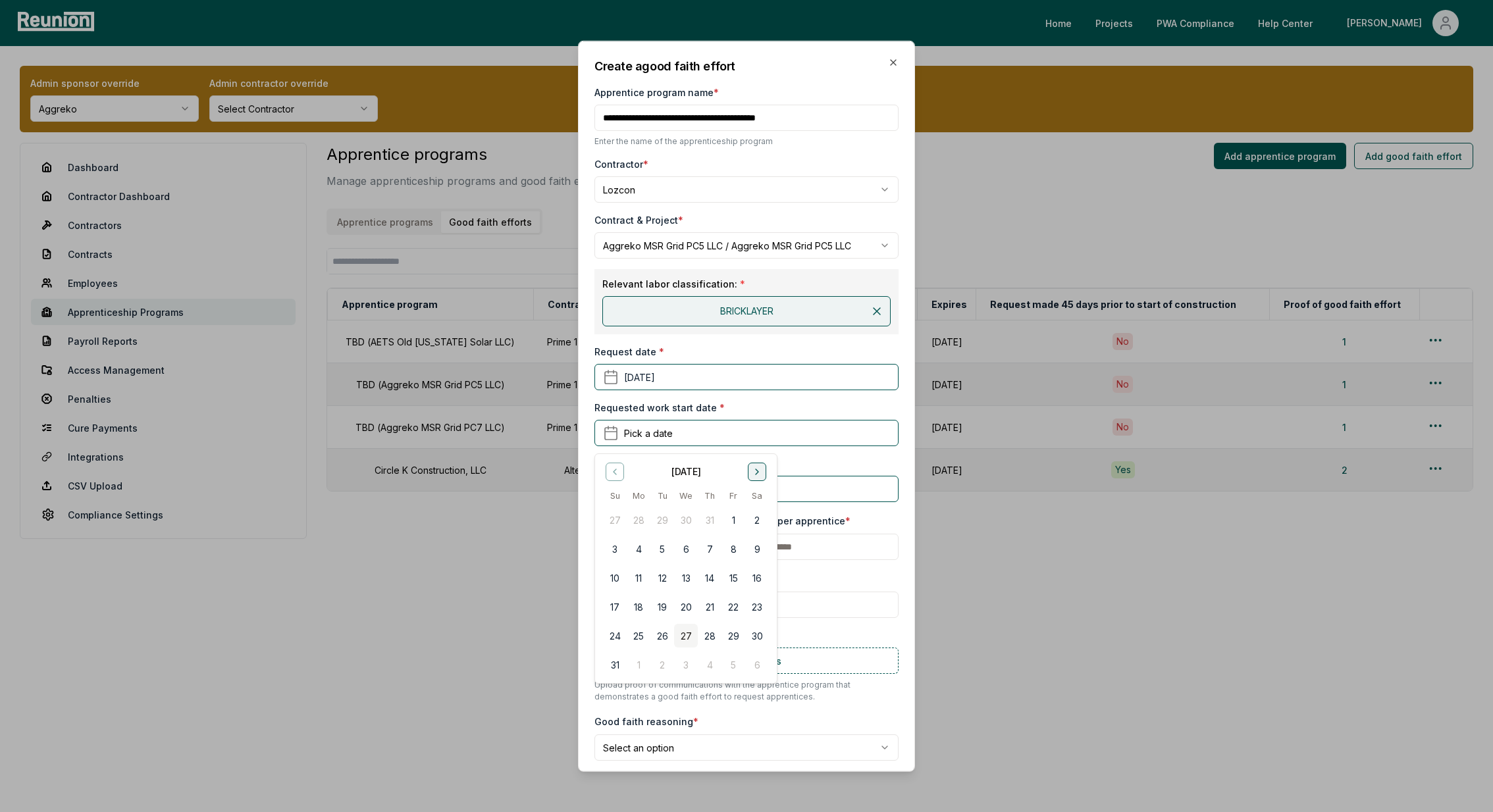
click at [759, 471] on icon "Go to next month" at bounding box center [756, 471] width 10 height 10
click at [615, 469] on icon "Go to previous month" at bounding box center [615, 471] width 3 height 5
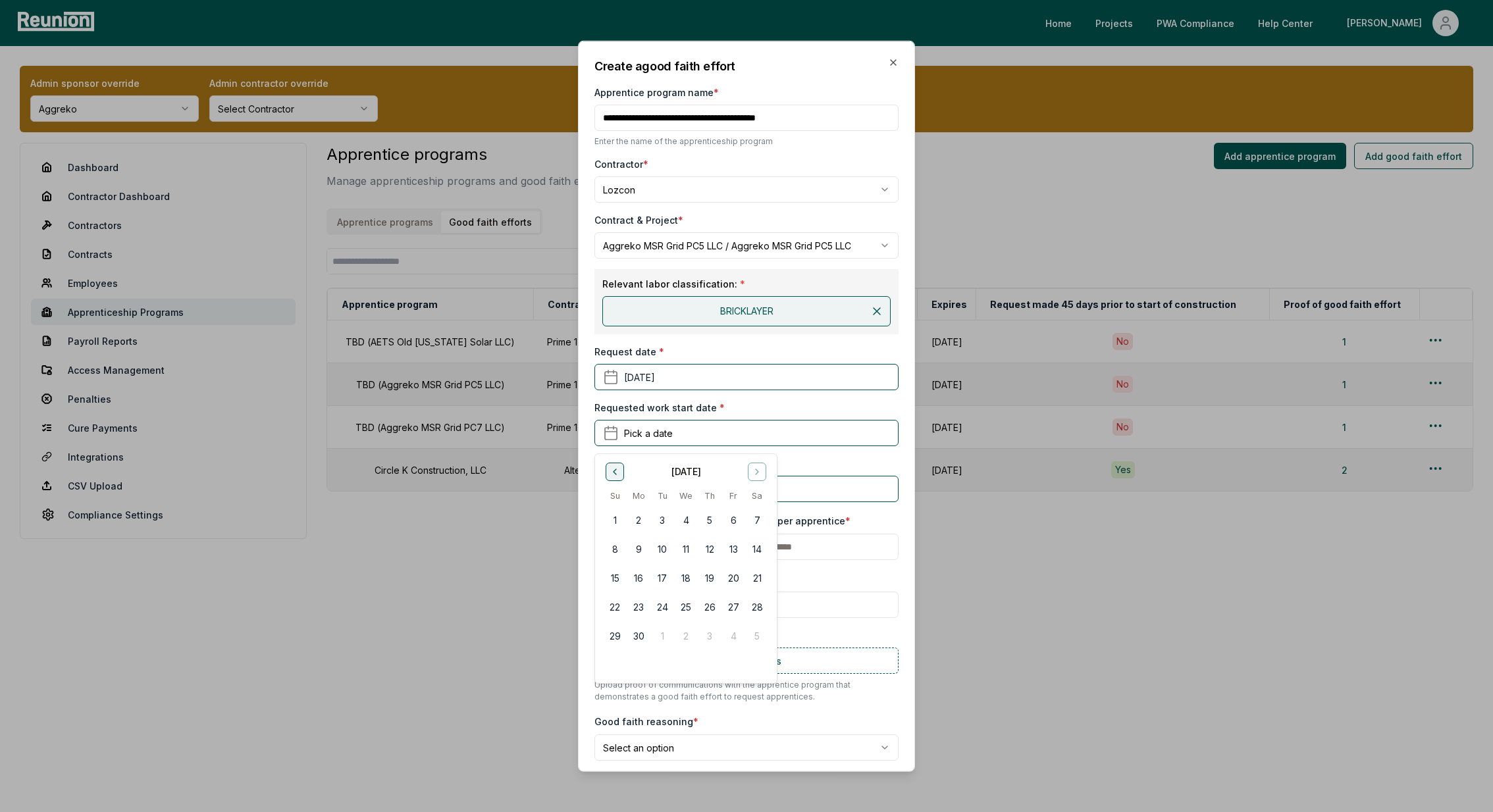
click at [615, 469] on icon "Go to previous month" at bounding box center [615, 471] width 3 height 5
click at [641, 577] on button "10" at bounding box center [639, 577] width 24 height 24
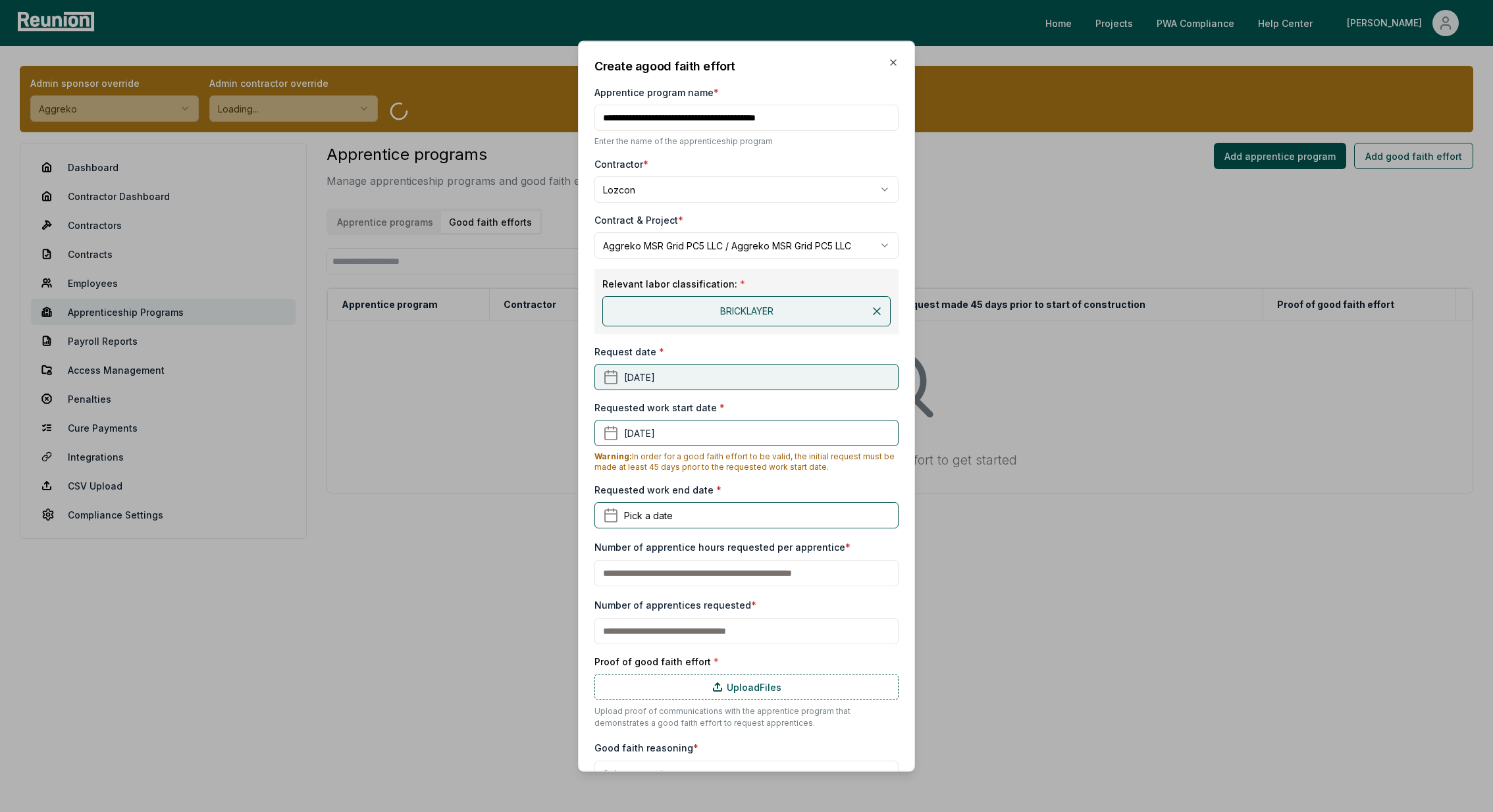
click at [676, 374] on button "January 28th, 2025" at bounding box center [746, 377] width 304 height 26
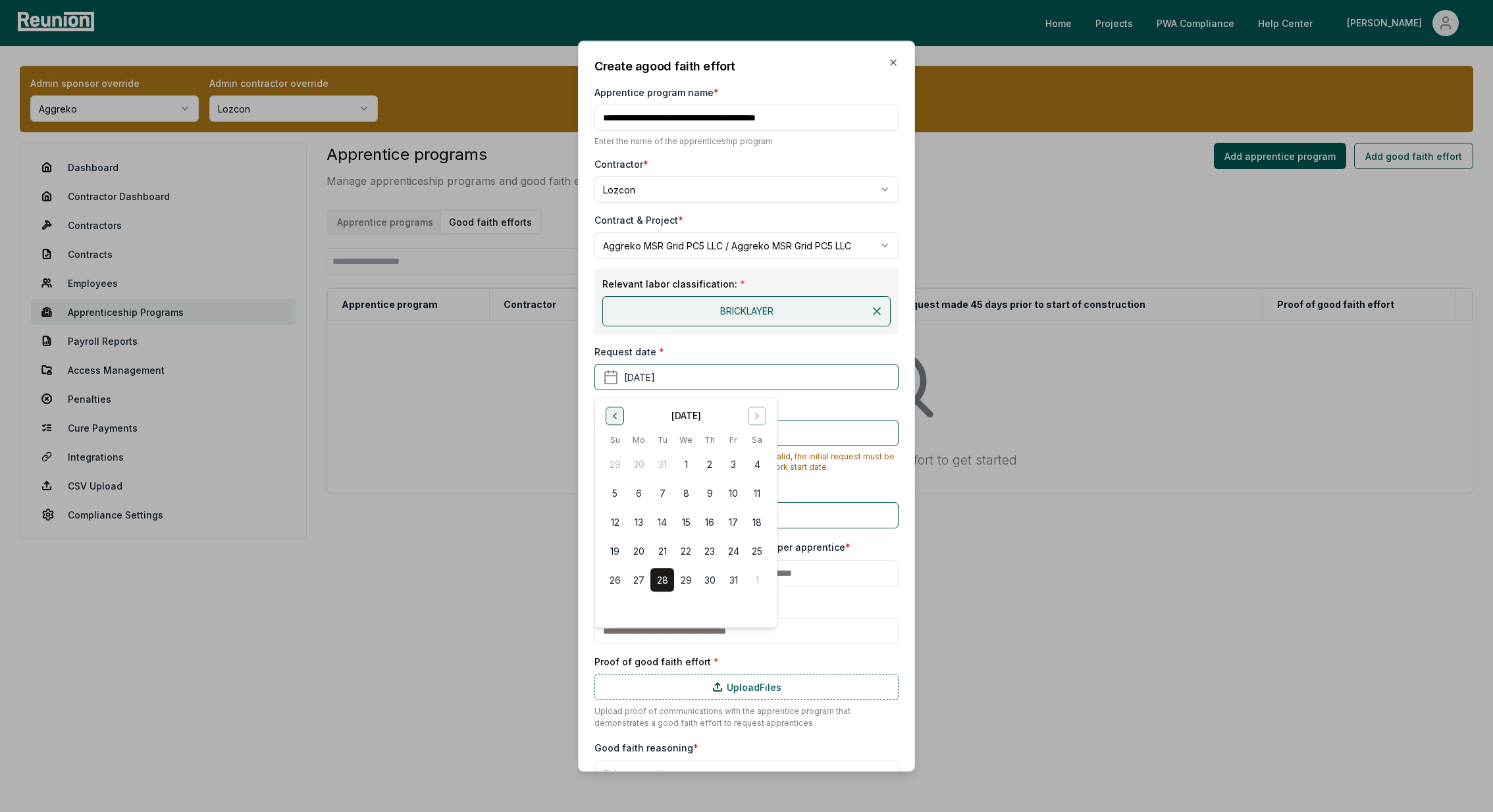
click at [613, 408] on button "Go to previous month" at bounding box center [614, 415] width 18 height 18
click at [639, 579] on button "25" at bounding box center [639, 580] width 24 height 24
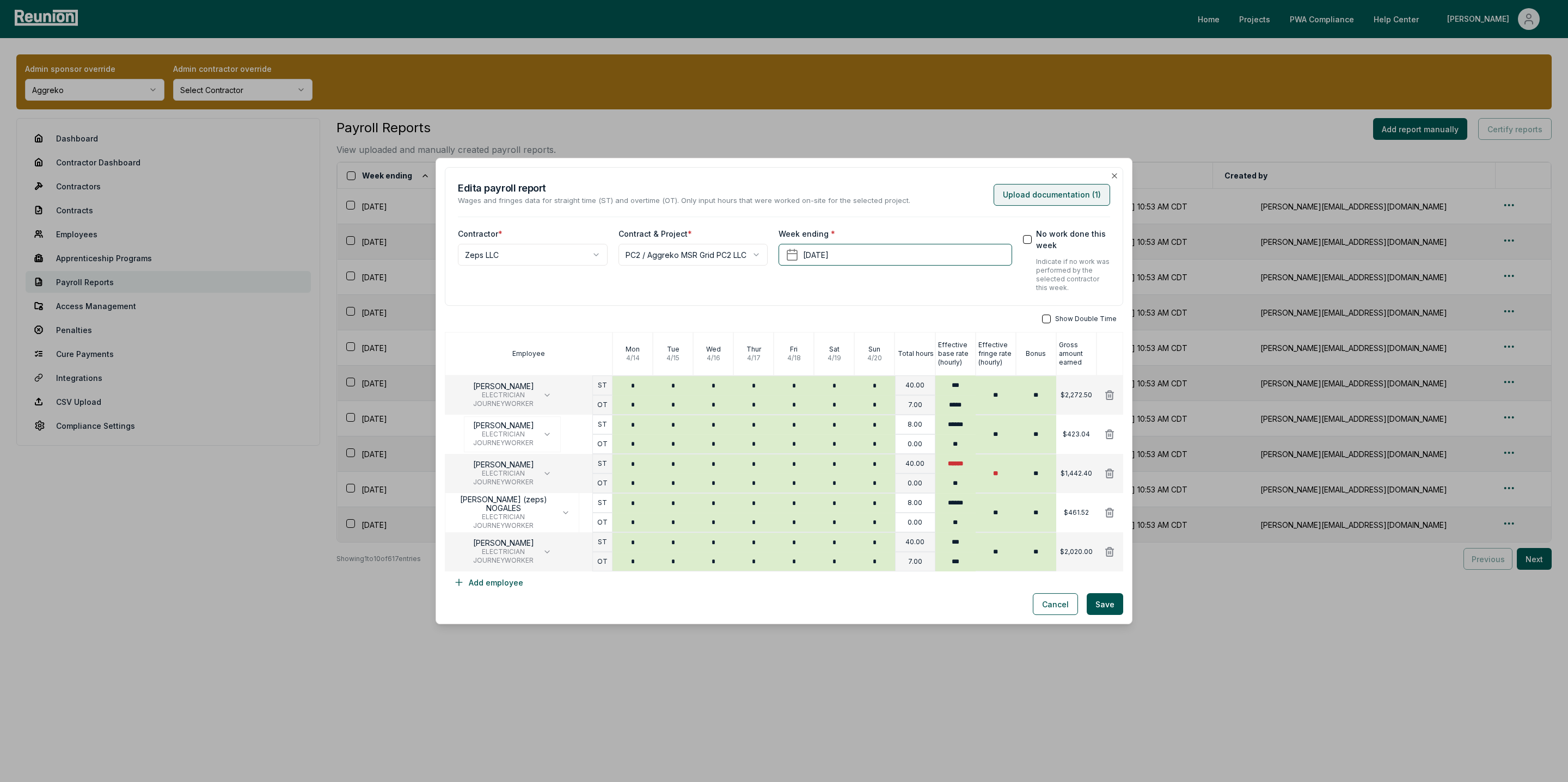
click at [1040, 194] on button "Upload documentation ( 1 )" at bounding box center [1051, 195] width 116 height 22
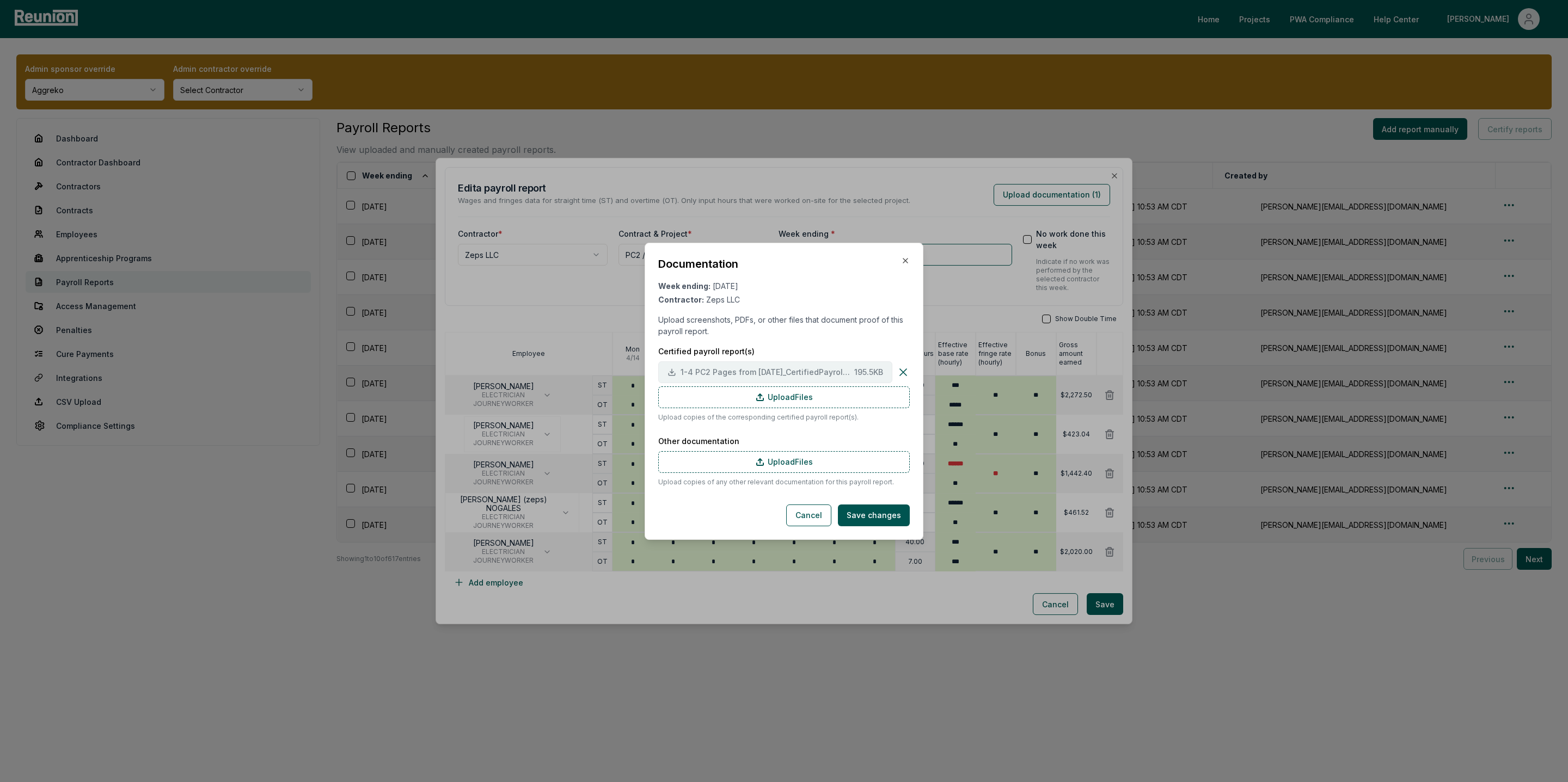
click at [704, 369] on span "1-4 PC2 Pages from May.2025_CertifiedPayrollReports_Part2.TruGrid.pdf" at bounding box center [765, 372] width 169 height 12
click at [901, 257] on icon "button" at bounding box center [905, 260] width 9 height 9
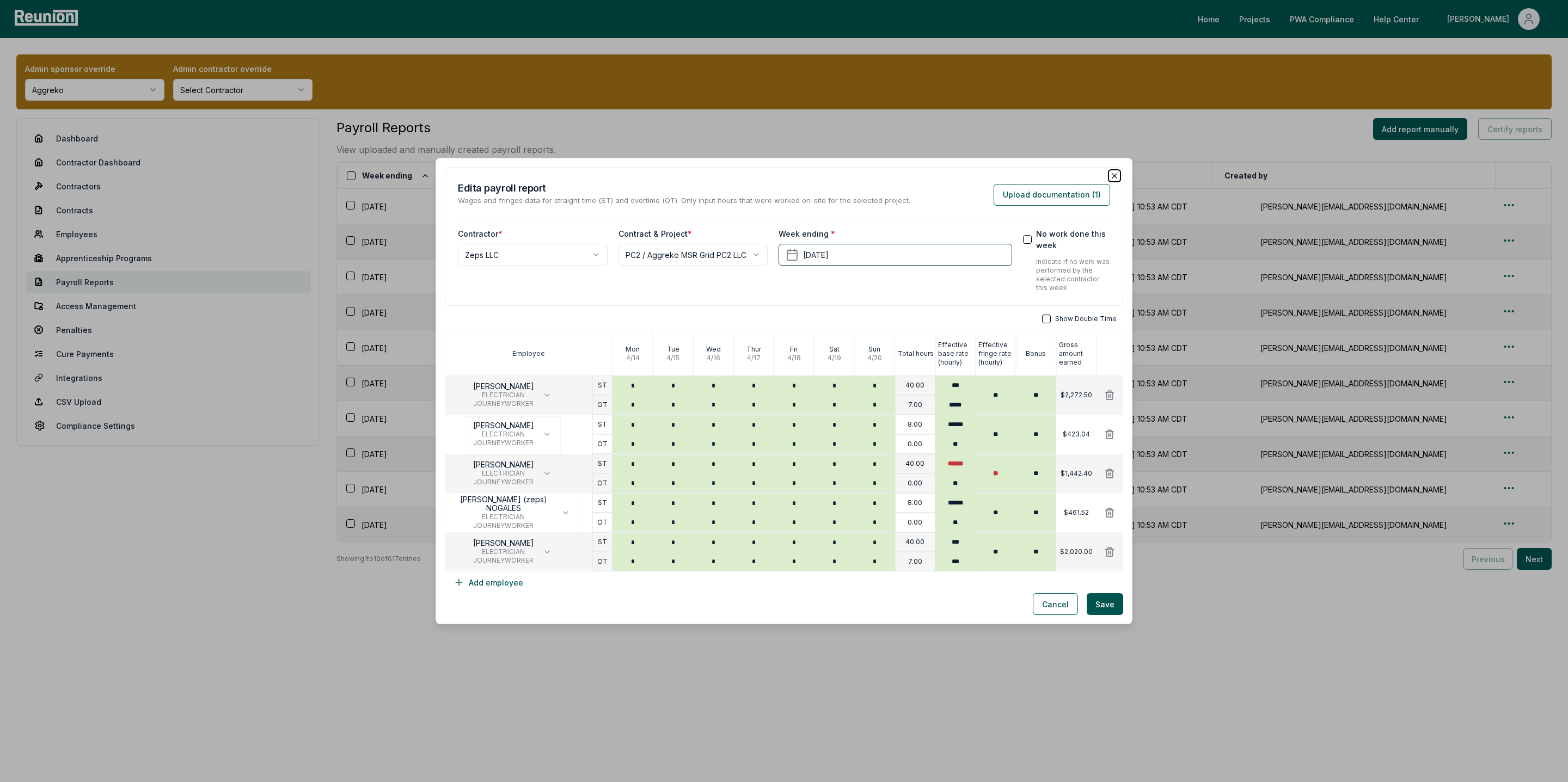
click at [1116, 173] on icon "button" at bounding box center [1114, 175] width 4 height 4
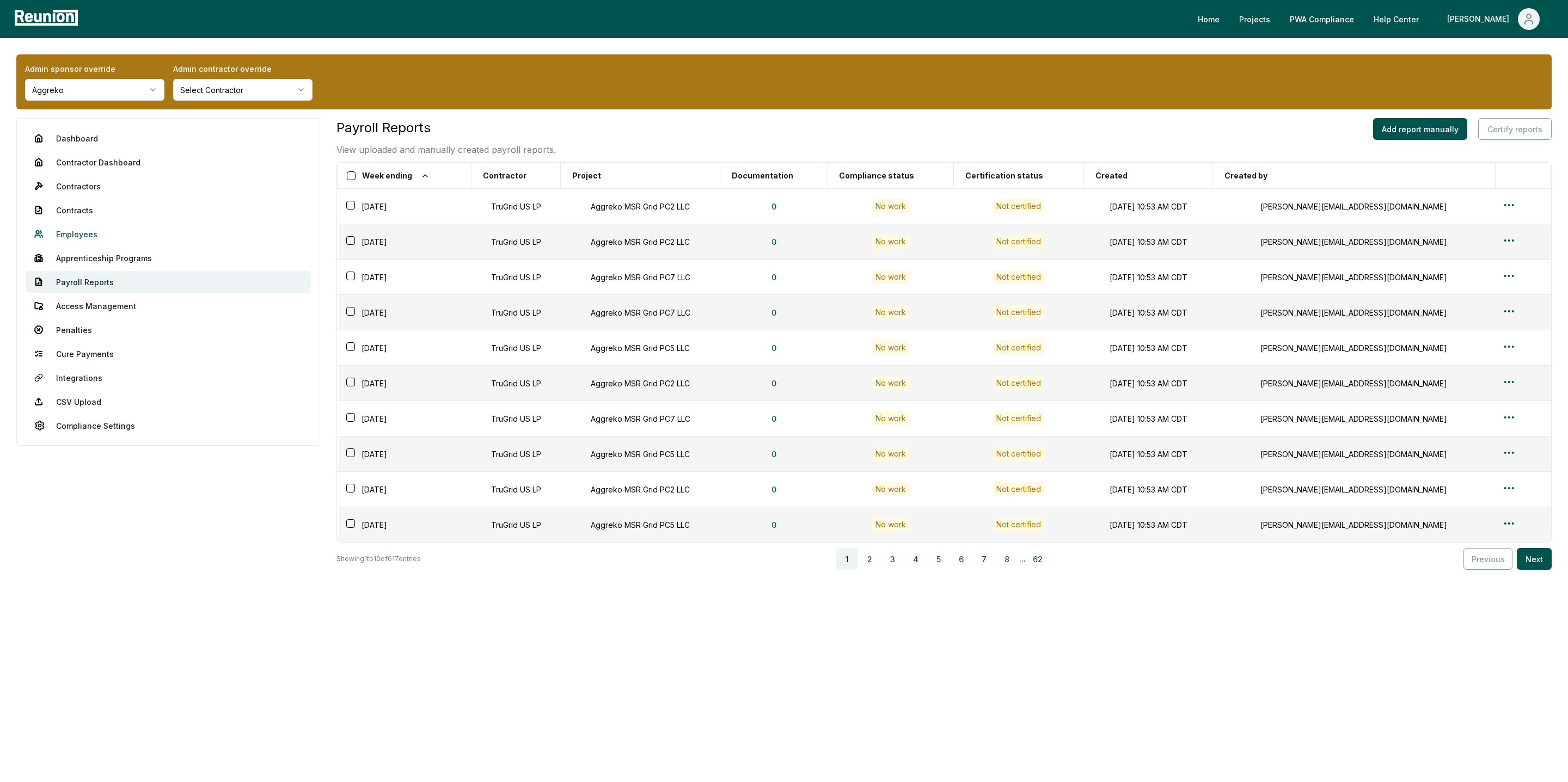
click at [71, 239] on link "Employees" at bounding box center [168, 234] width 285 height 22
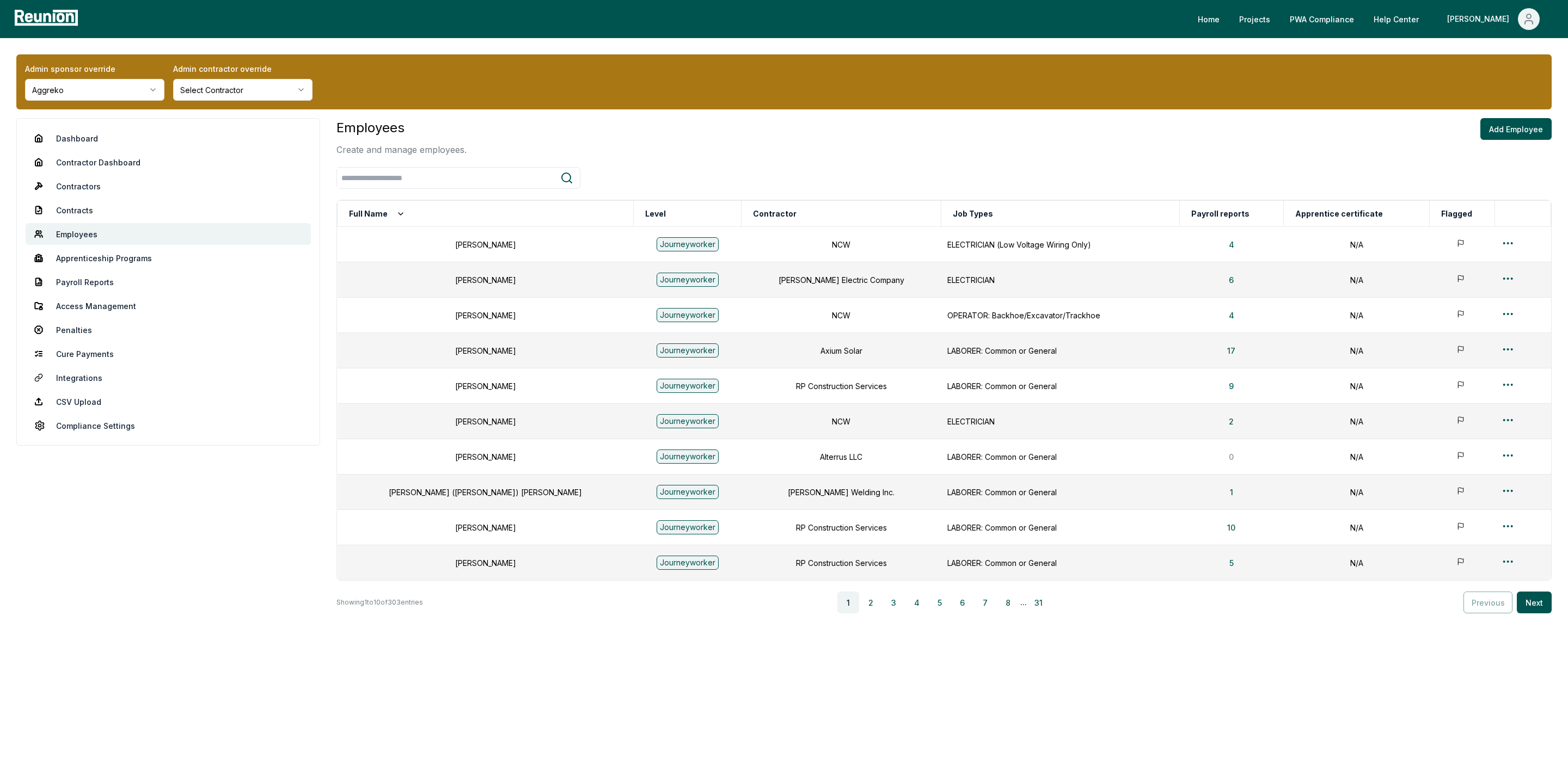
click at [226, 99] on html "Please visit us on your desktop We're working on making our marketplace mobile-…" at bounding box center [784, 391] width 1568 height 782
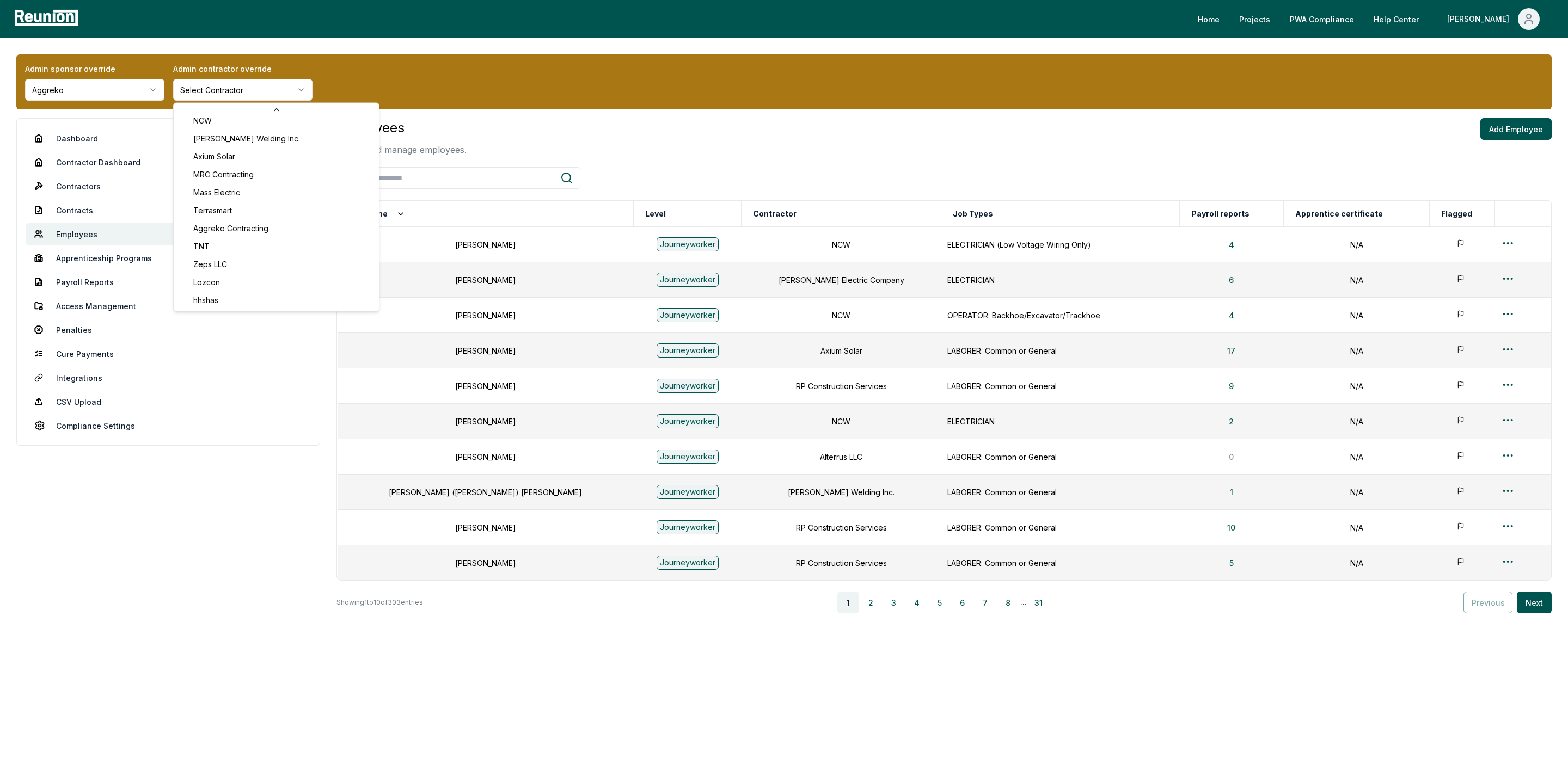
scroll to position [276, 0]
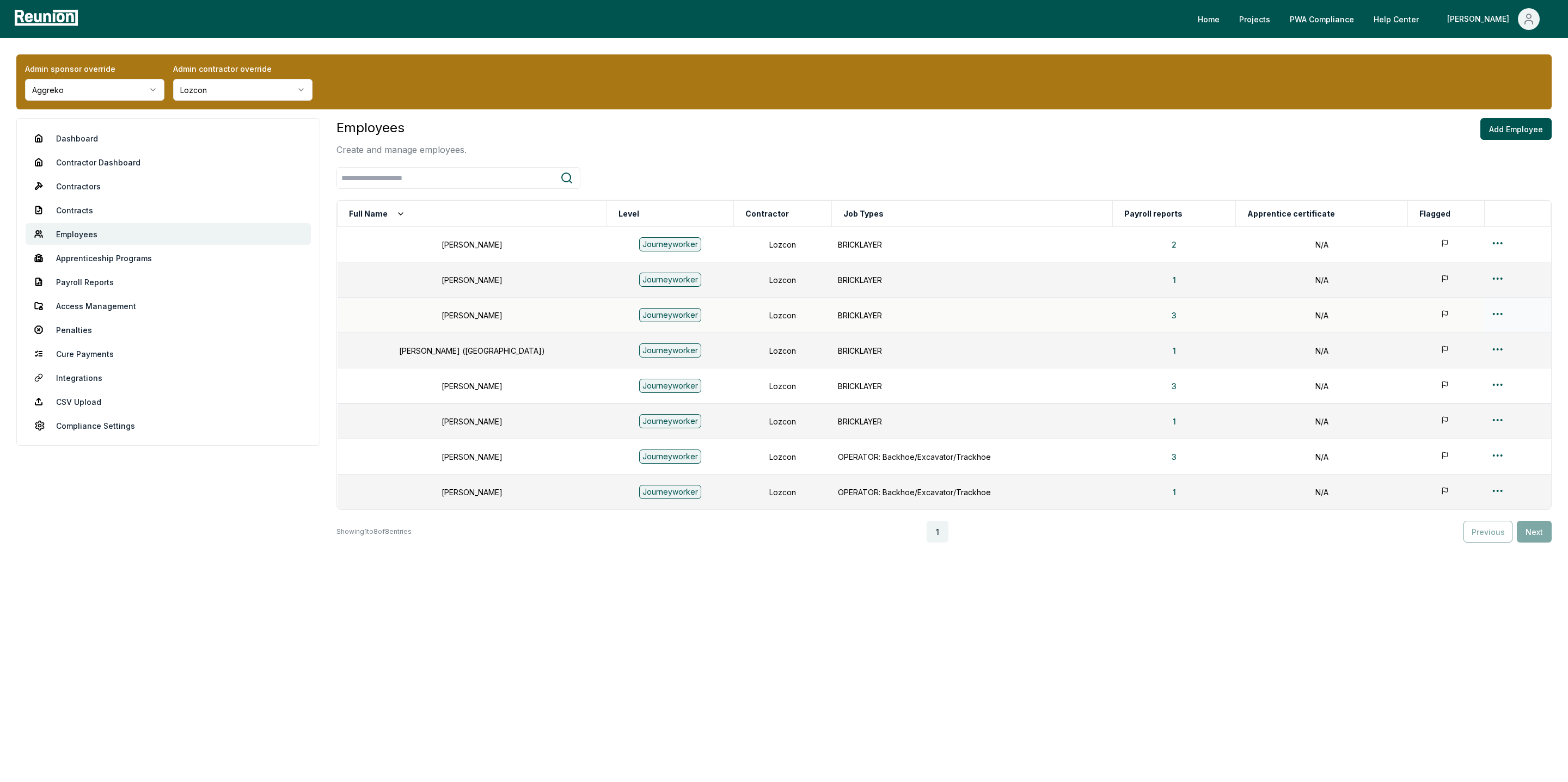
click at [1499, 313] on div at bounding box center [1517, 315] width 54 height 16
click at [1496, 313] on html "Please visit us on your desktop We're working on making our marketplace mobile-…" at bounding box center [784, 391] width 1568 height 782
click at [1467, 358] on div "Edit" at bounding box center [1493, 358] width 103 height 18
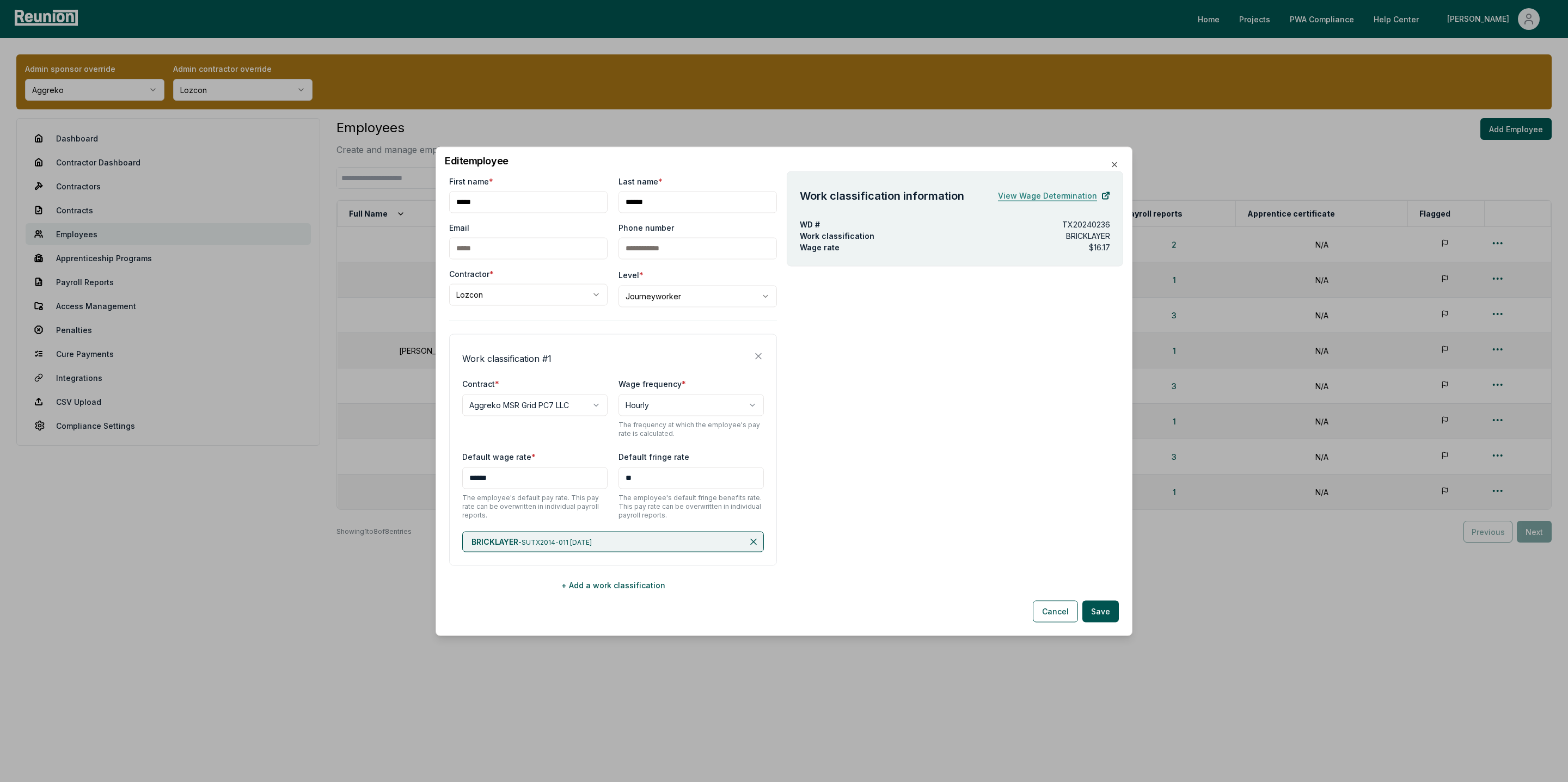
click at [1051, 194] on link "View Wage Determination" at bounding box center [1054, 195] width 112 height 22
click at [1049, 606] on button "Cancel" at bounding box center [1055, 612] width 45 height 22
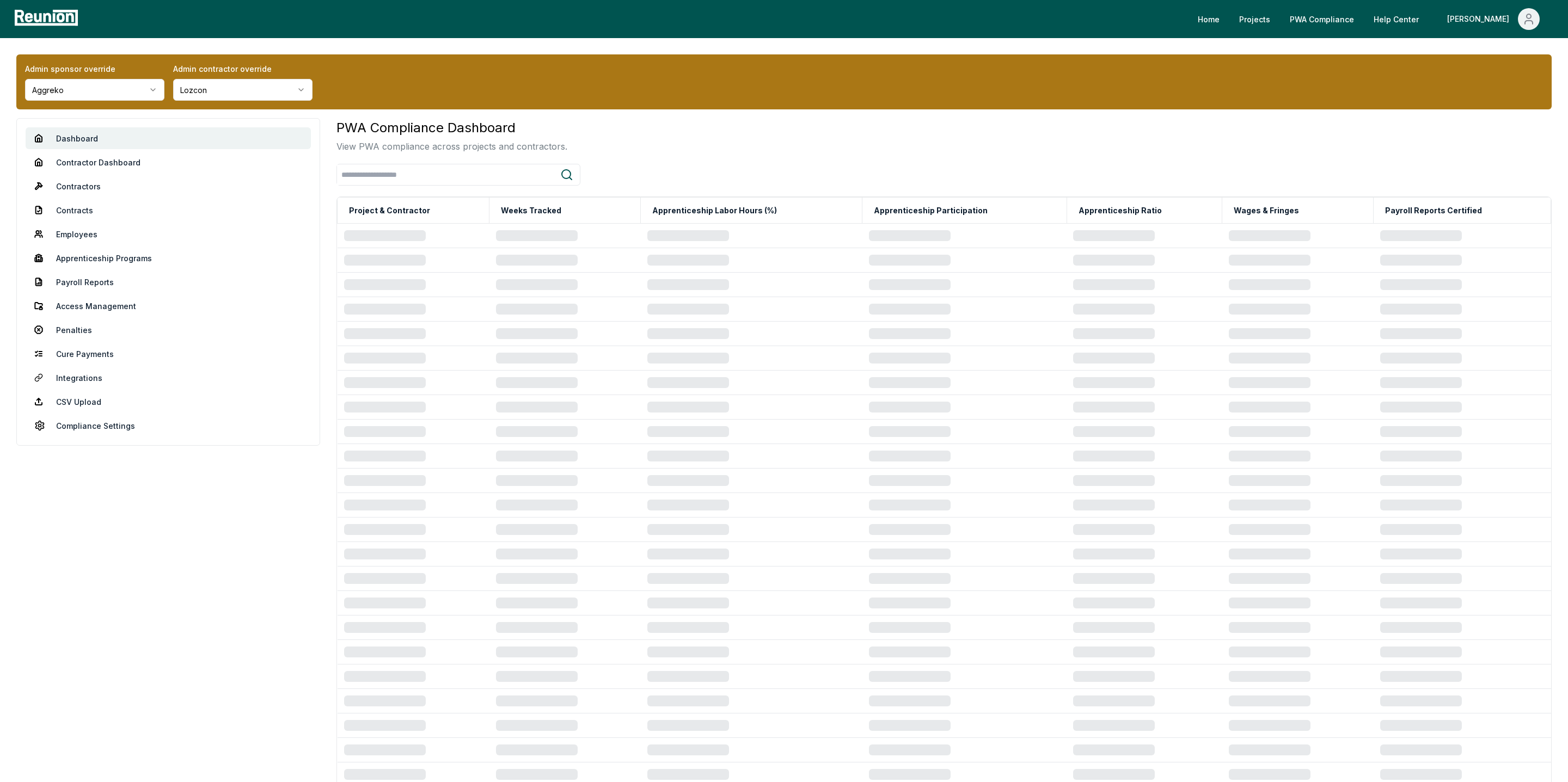
click at [74, 329] on link "Penalties" at bounding box center [168, 330] width 285 height 22
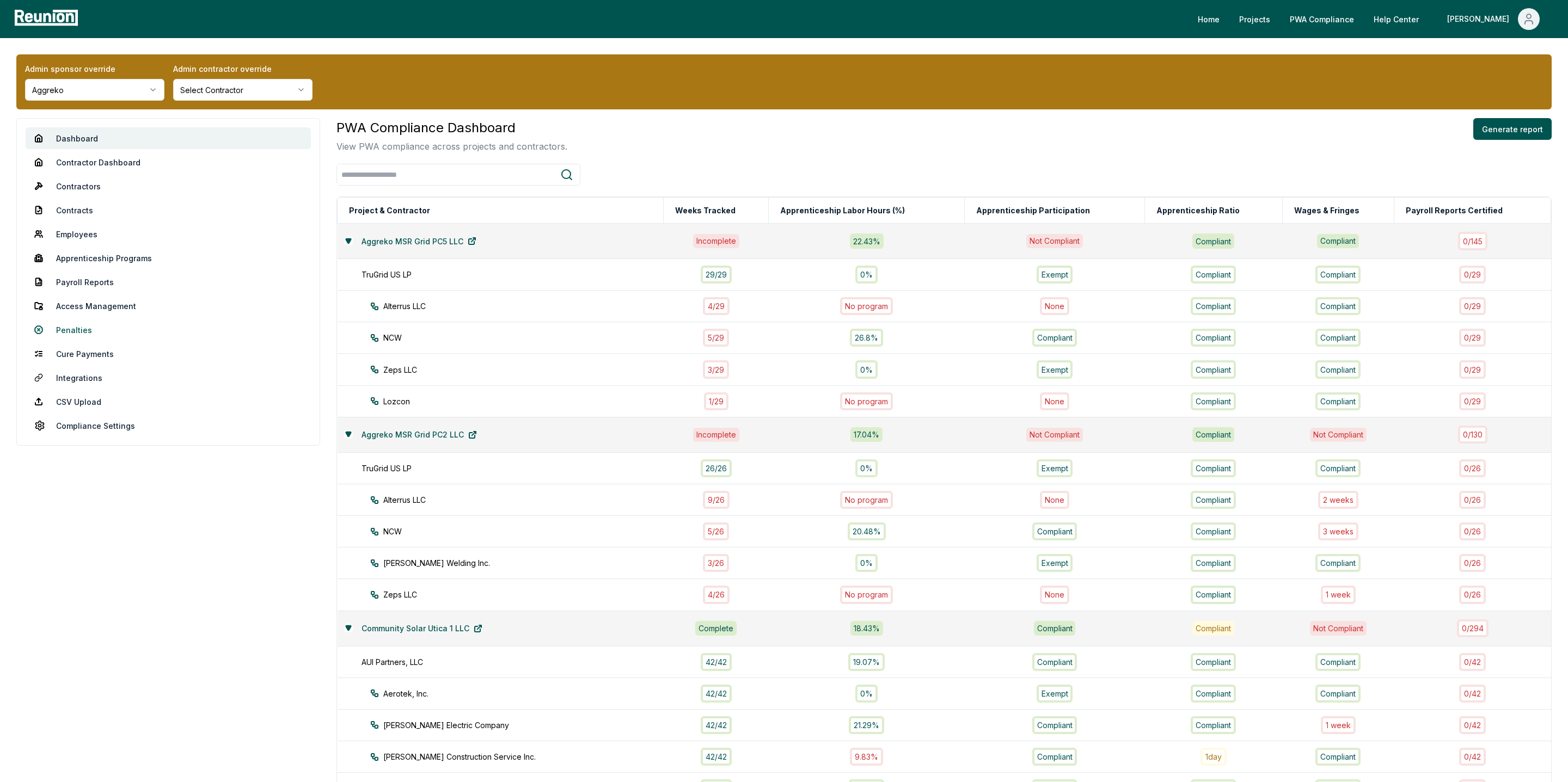
click at [90, 326] on link "Penalties" at bounding box center [168, 330] width 285 height 22
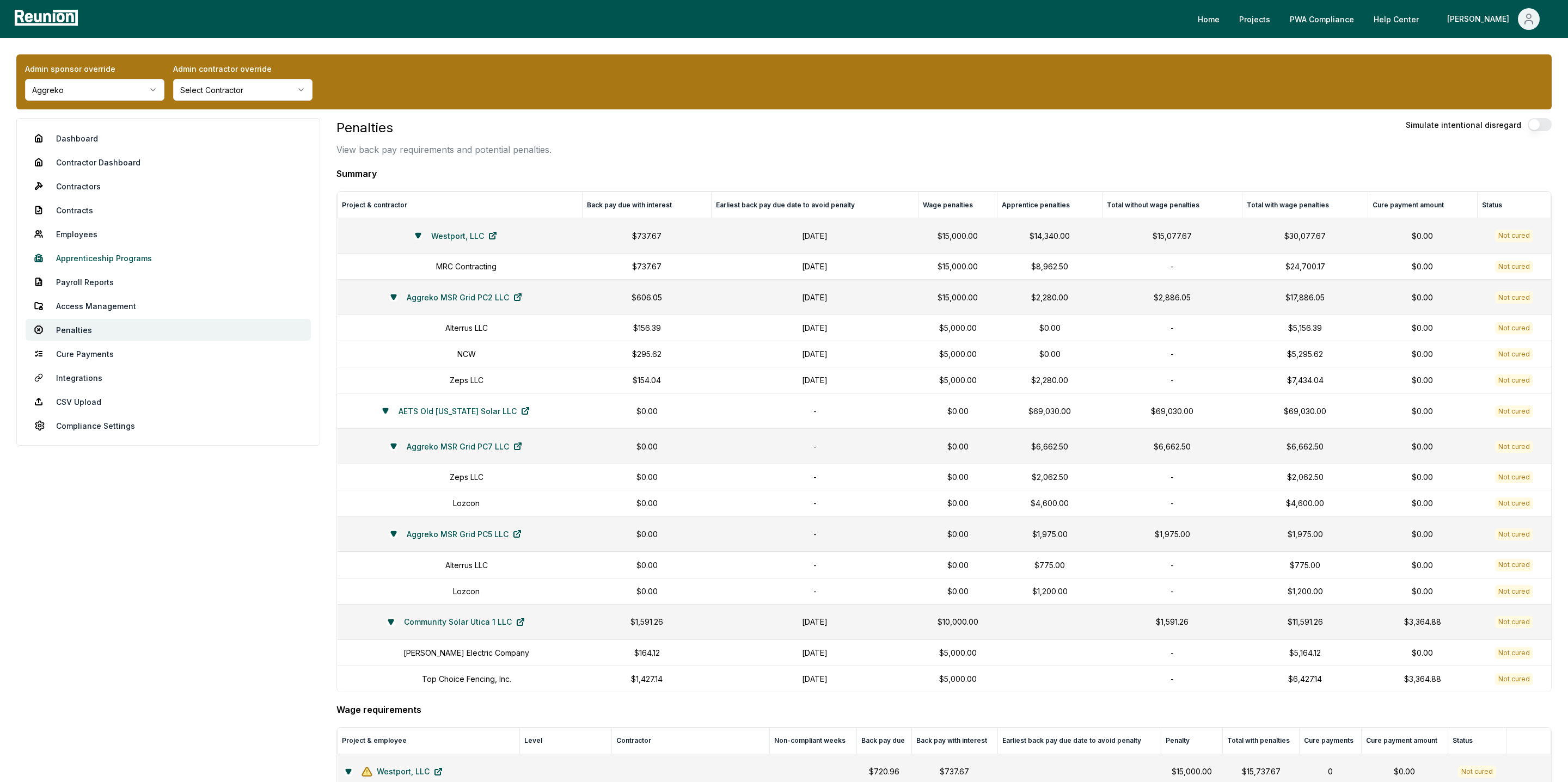
click at [82, 262] on link "Apprenticeship Programs" at bounding box center [168, 258] width 285 height 22
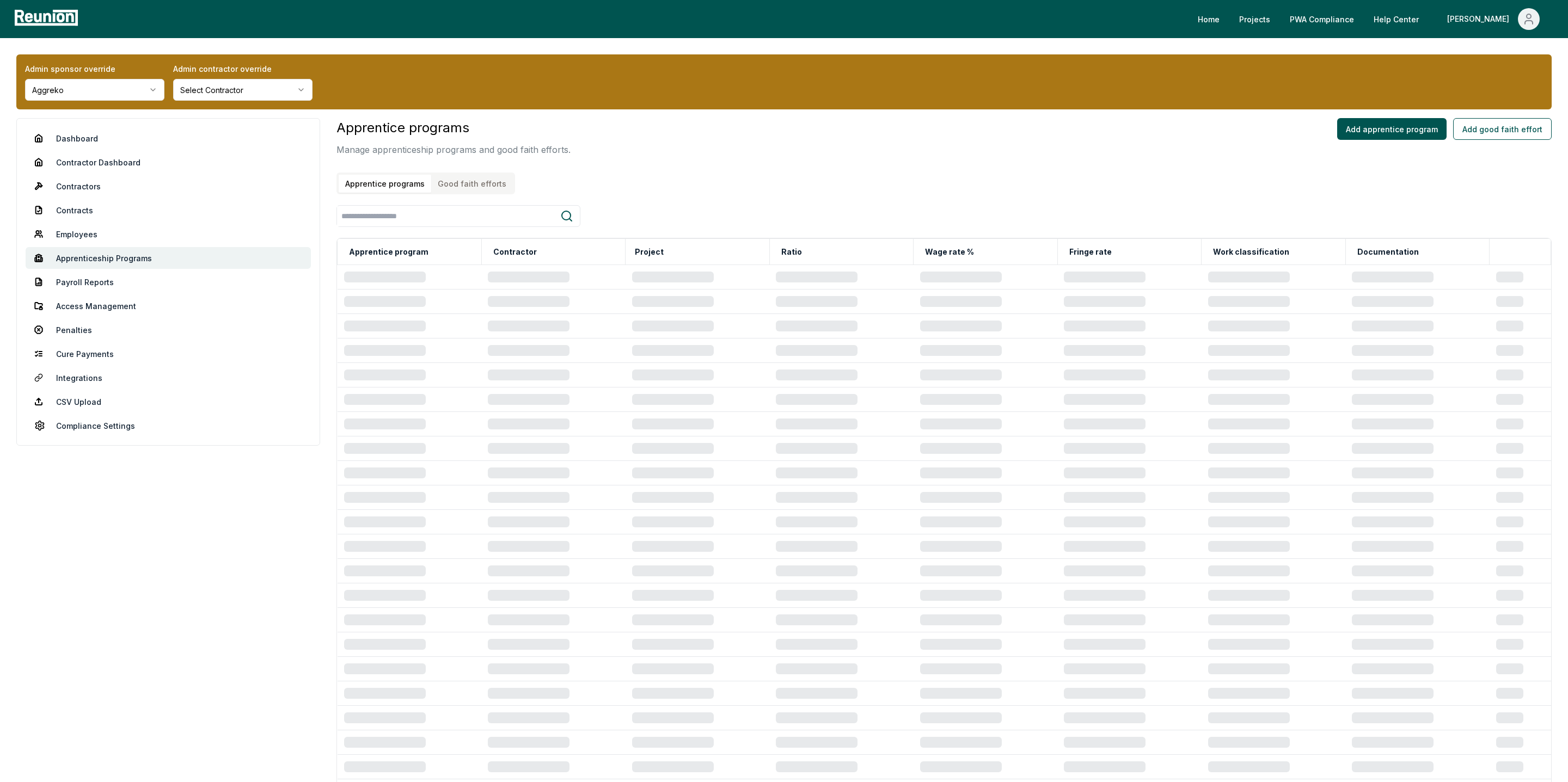
click at [474, 190] on button "Good faith efforts" at bounding box center [472, 184] width 82 height 18
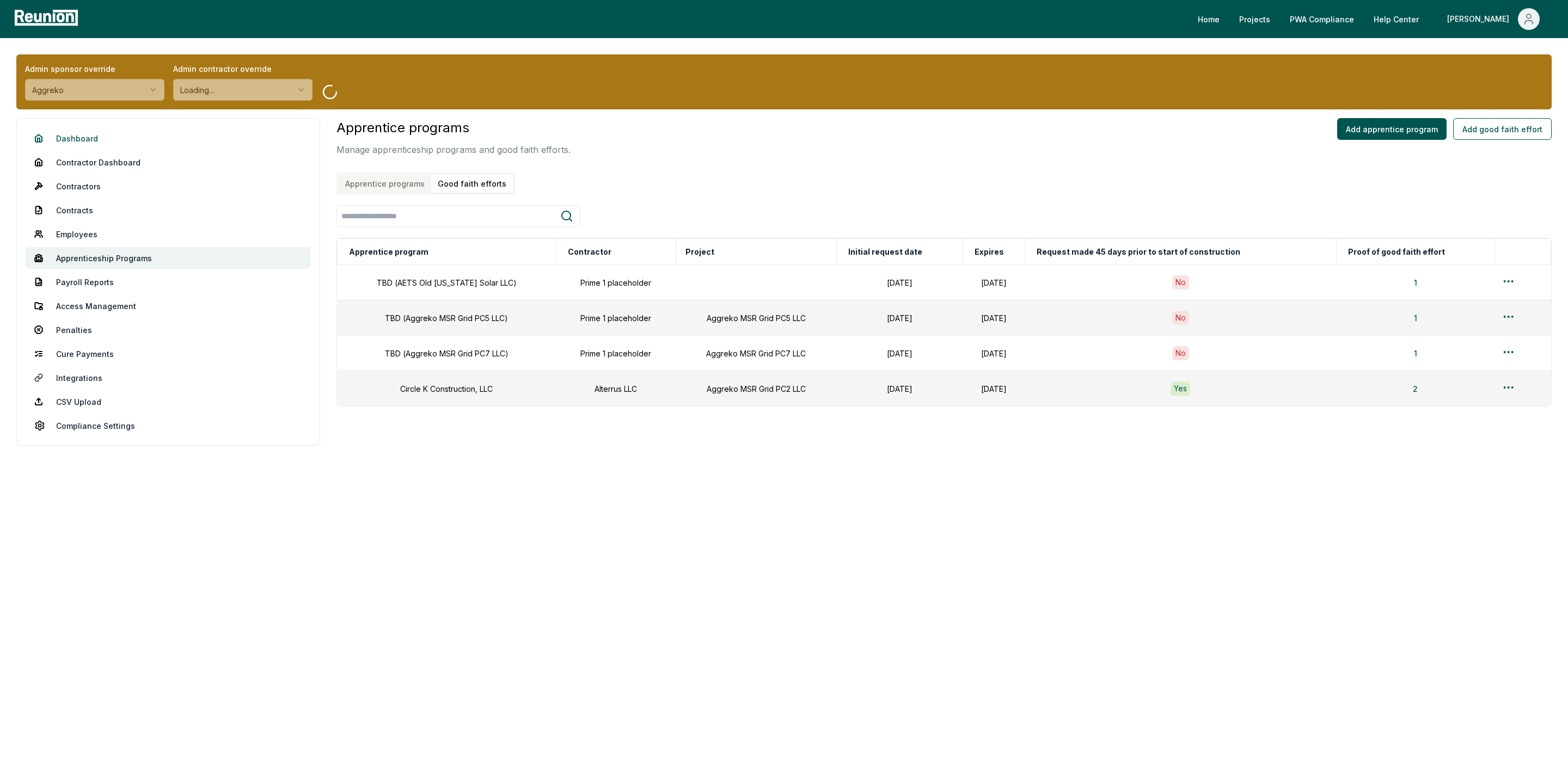
click at [74, 141] on link "Dashboard" at bounding box center [168, 138] width 285 height 22
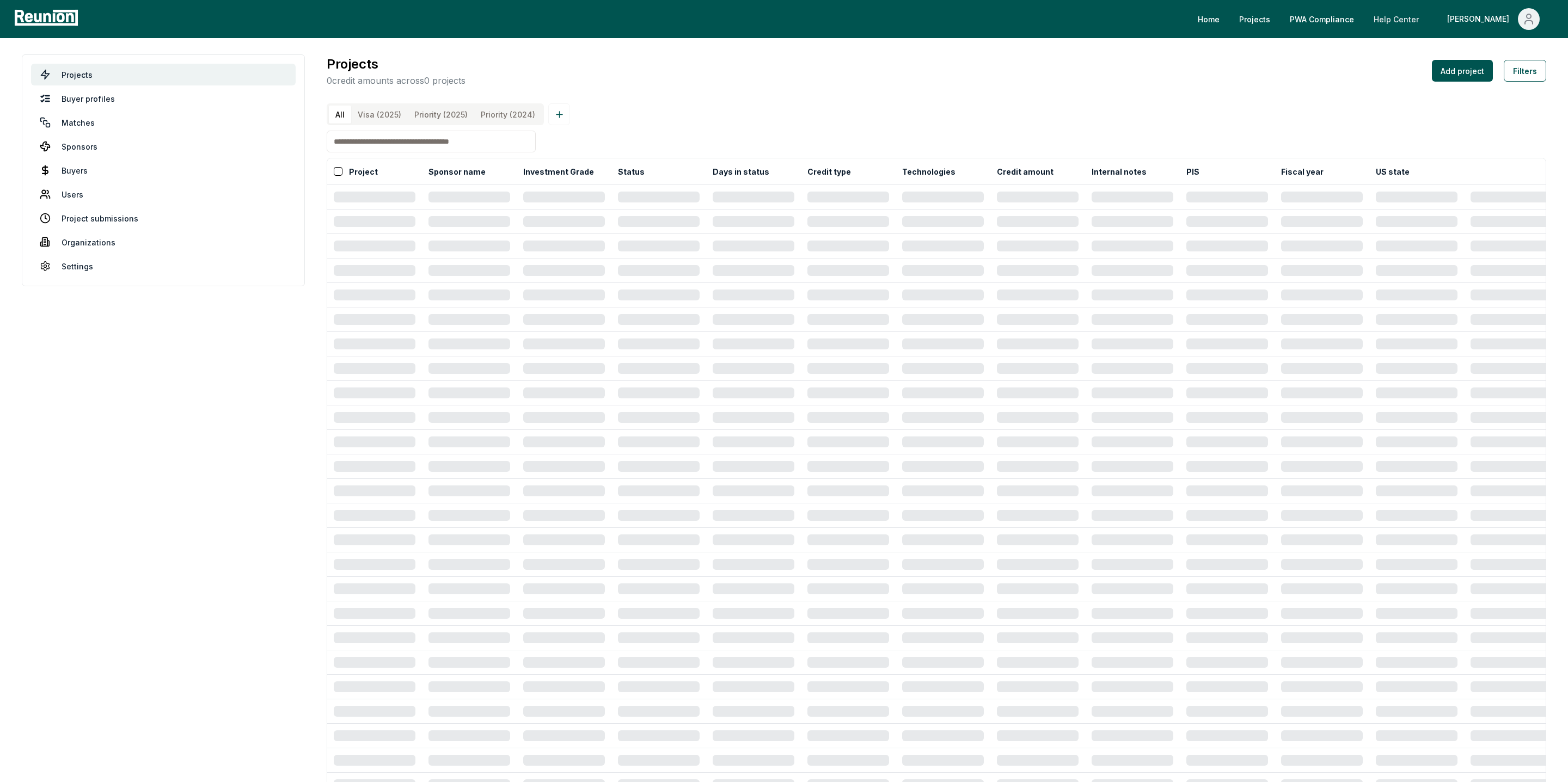
click at [1412, 19] on link "Help Center" at bounding box center [1396, 19] width 63 height 22
